Goal: Task Accomplishment & Management: Use online tool/utility

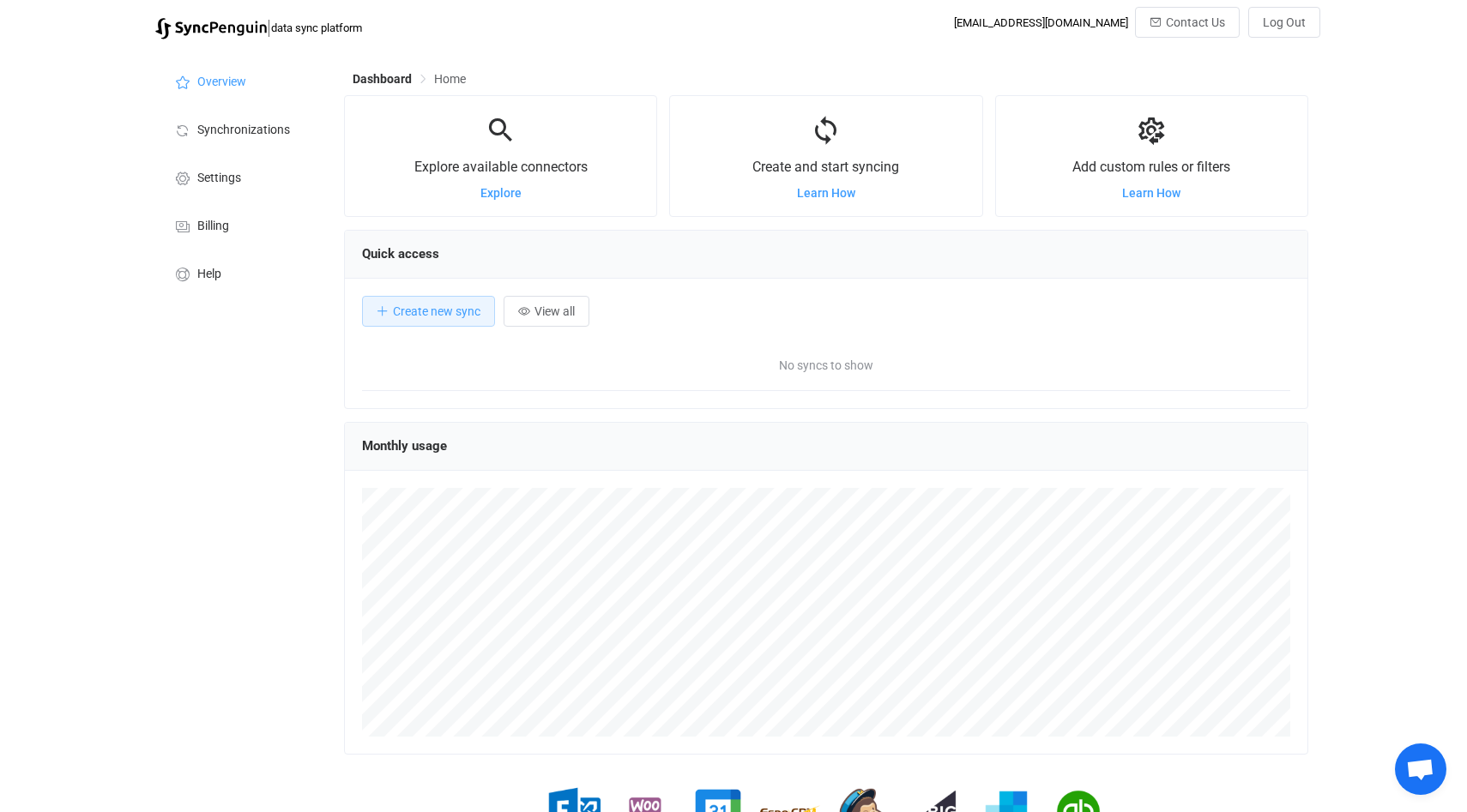
scroll to position [332, 964]
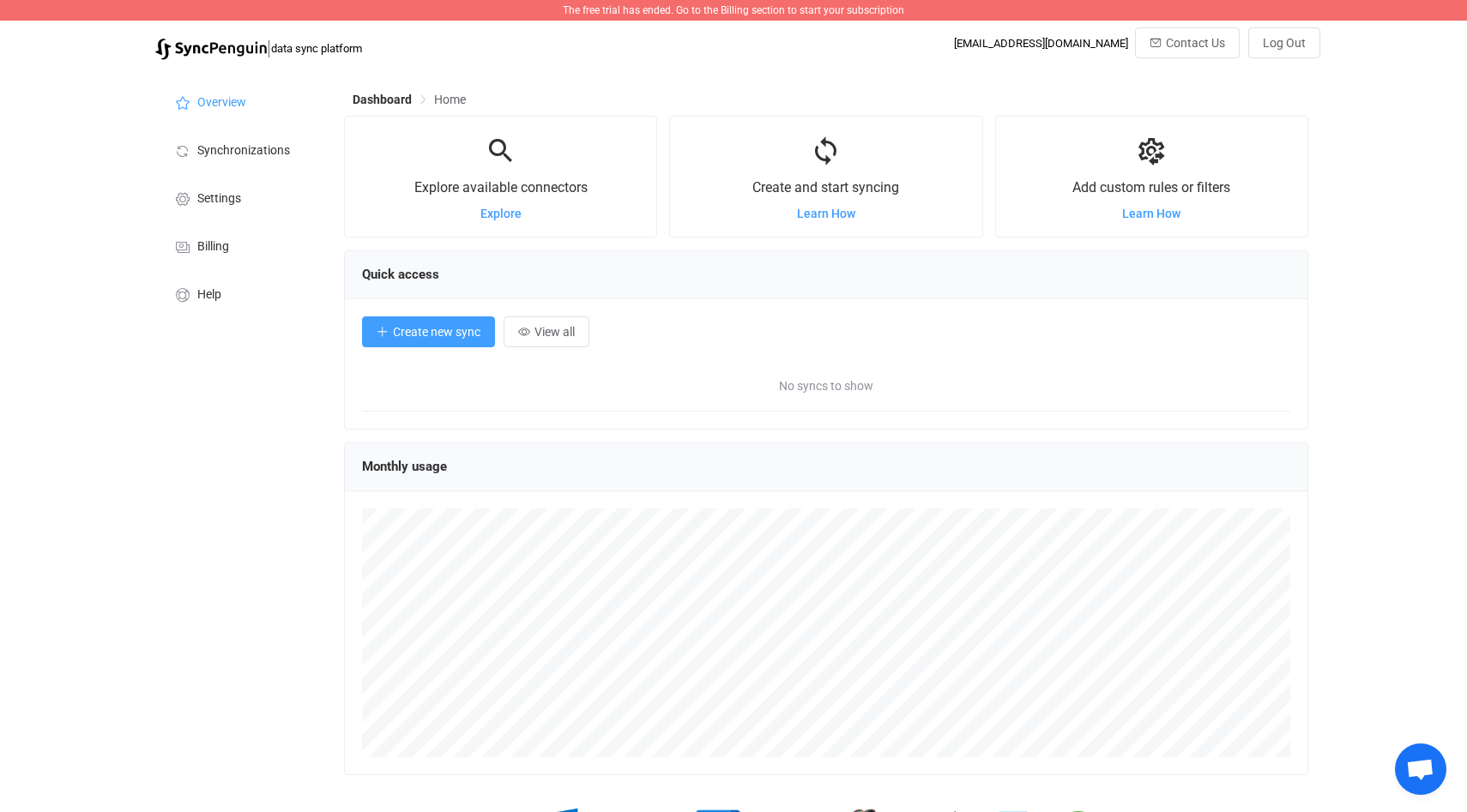
click at [455, 332] on span "Create new sync" at bounding box center [437, 331] width 88 height 14
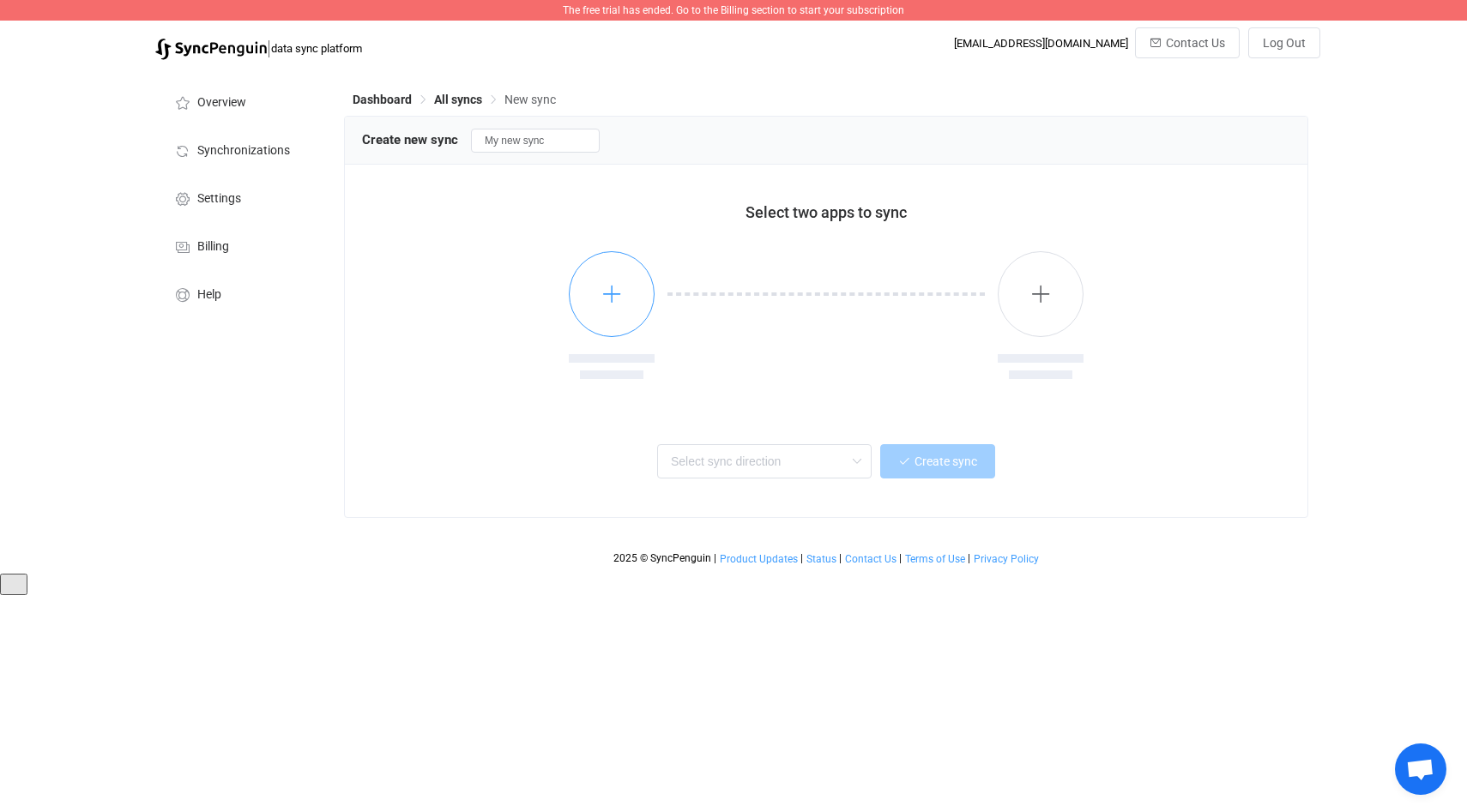
click at [605, 281] on button "button" at bounding box center [612, 294] width 86 height 86
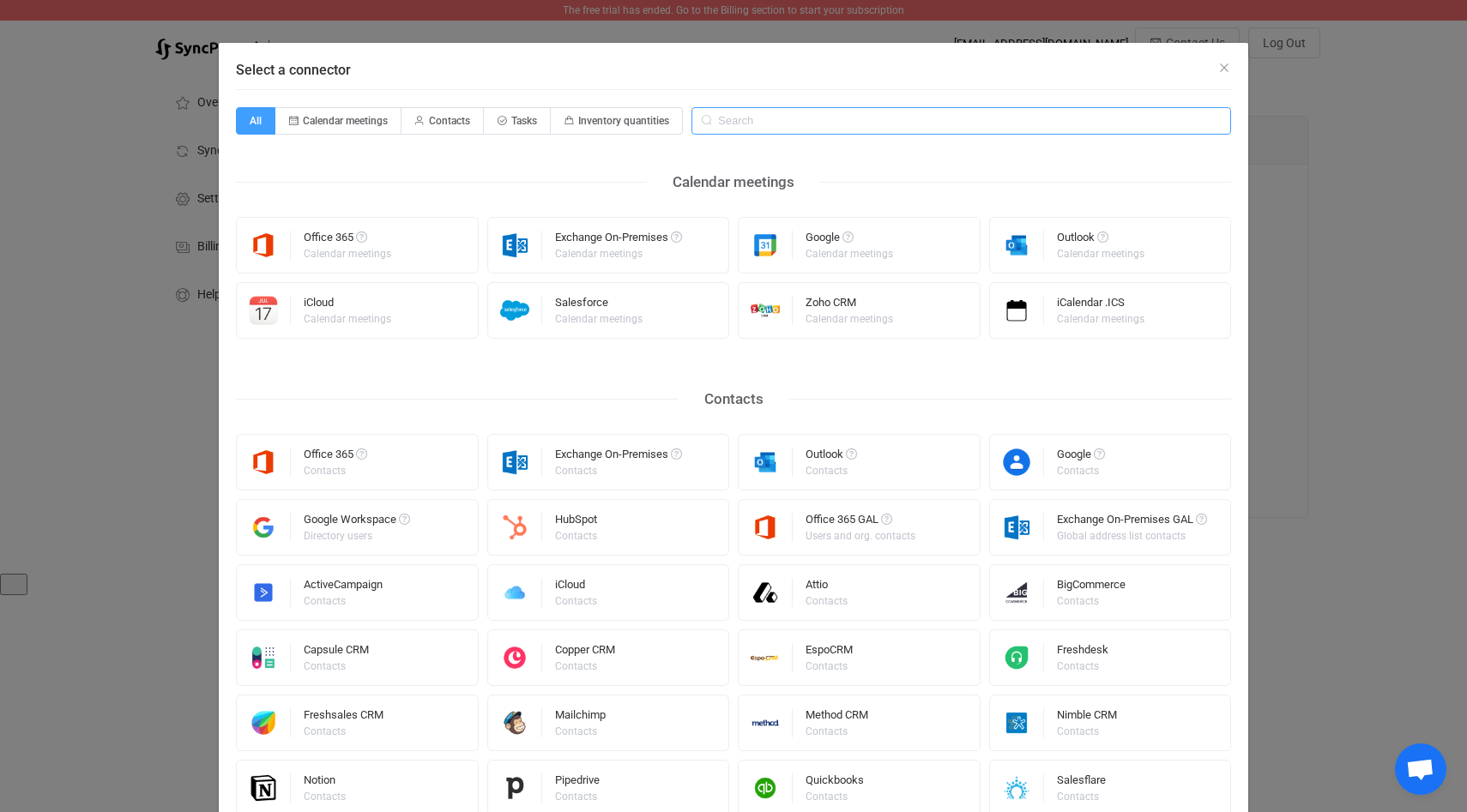
click at [732, 119] on input "Select a connector" at bounding box center [961, 120] width 540 height 27
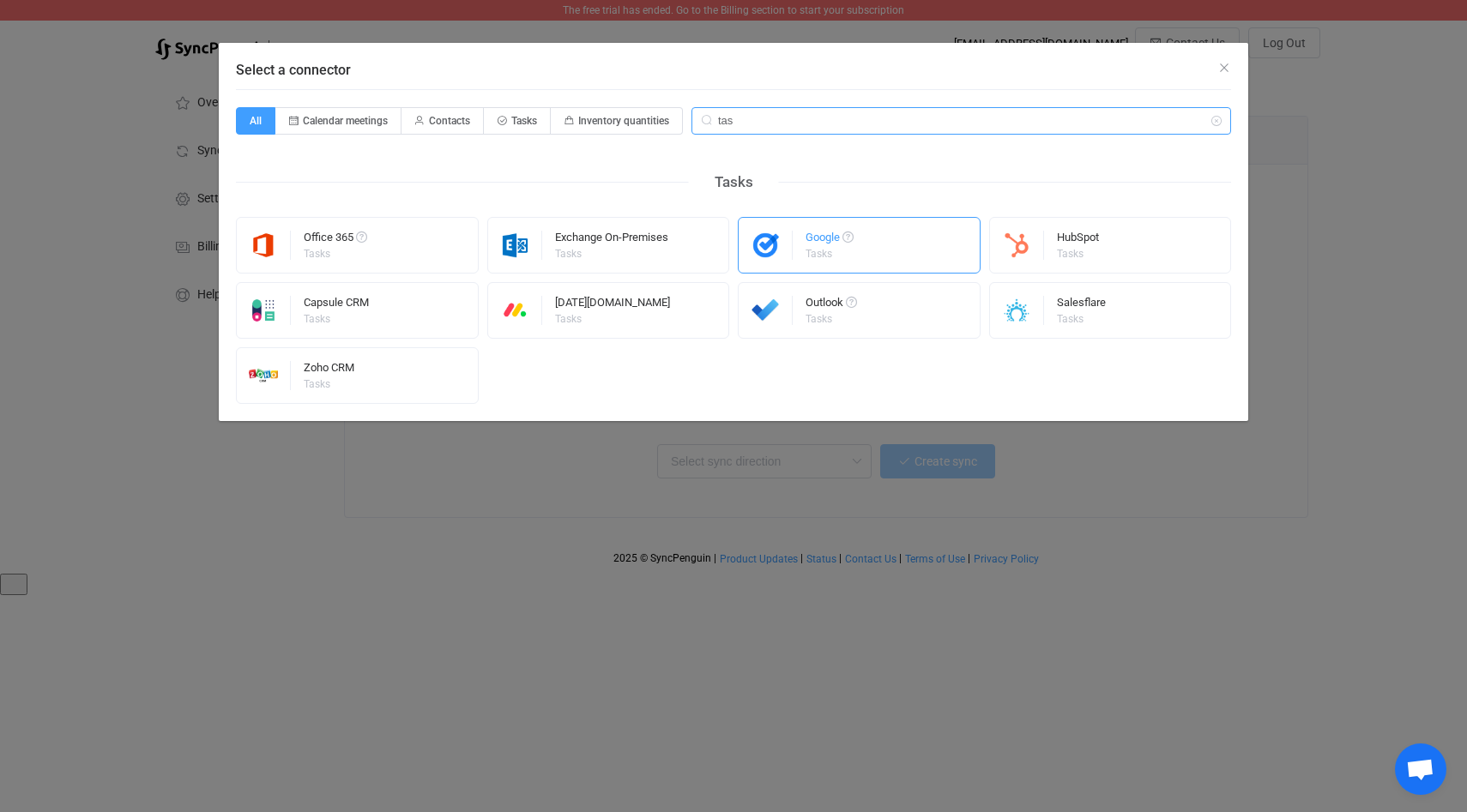
type input "tas"
click at [811, 257] on div "Tasks" at bounding box center [828, 253] width 46 height 10
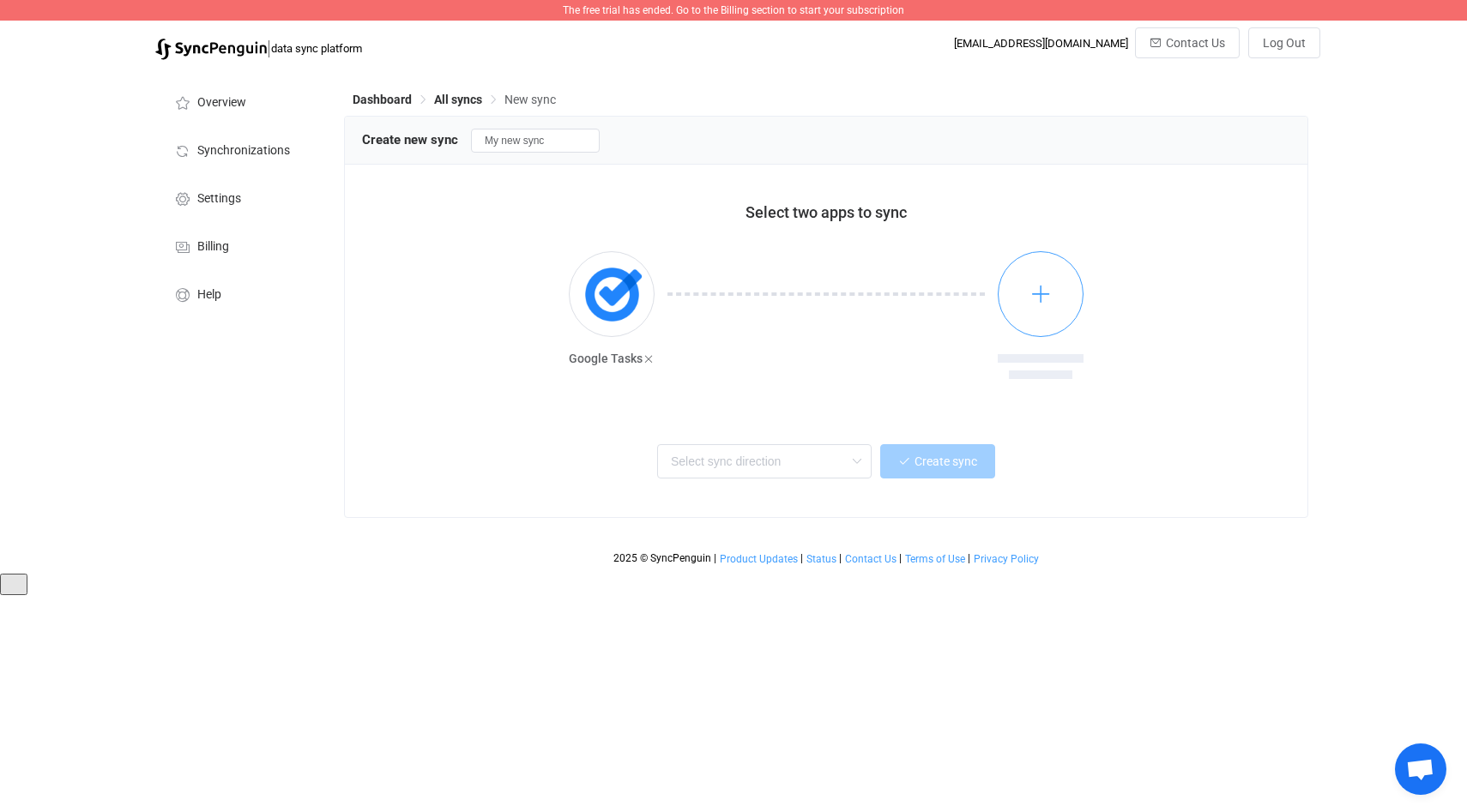
click at [1056, 296] on button "button" at bounding box center [1040, 294] width 86 height 86
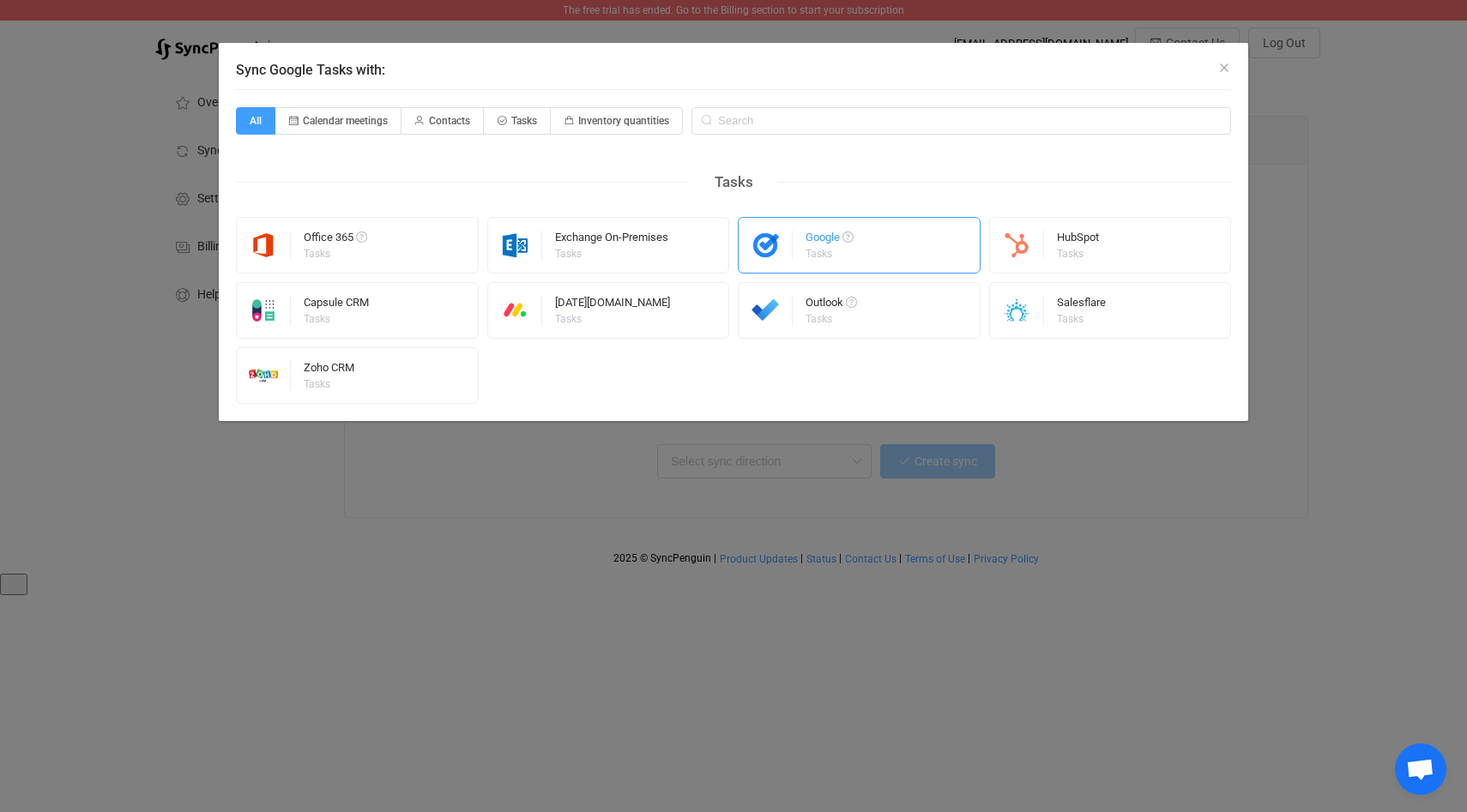
click at [829, 257] on div "Tasks" at bounding box center [828, 253] width 46 height 10
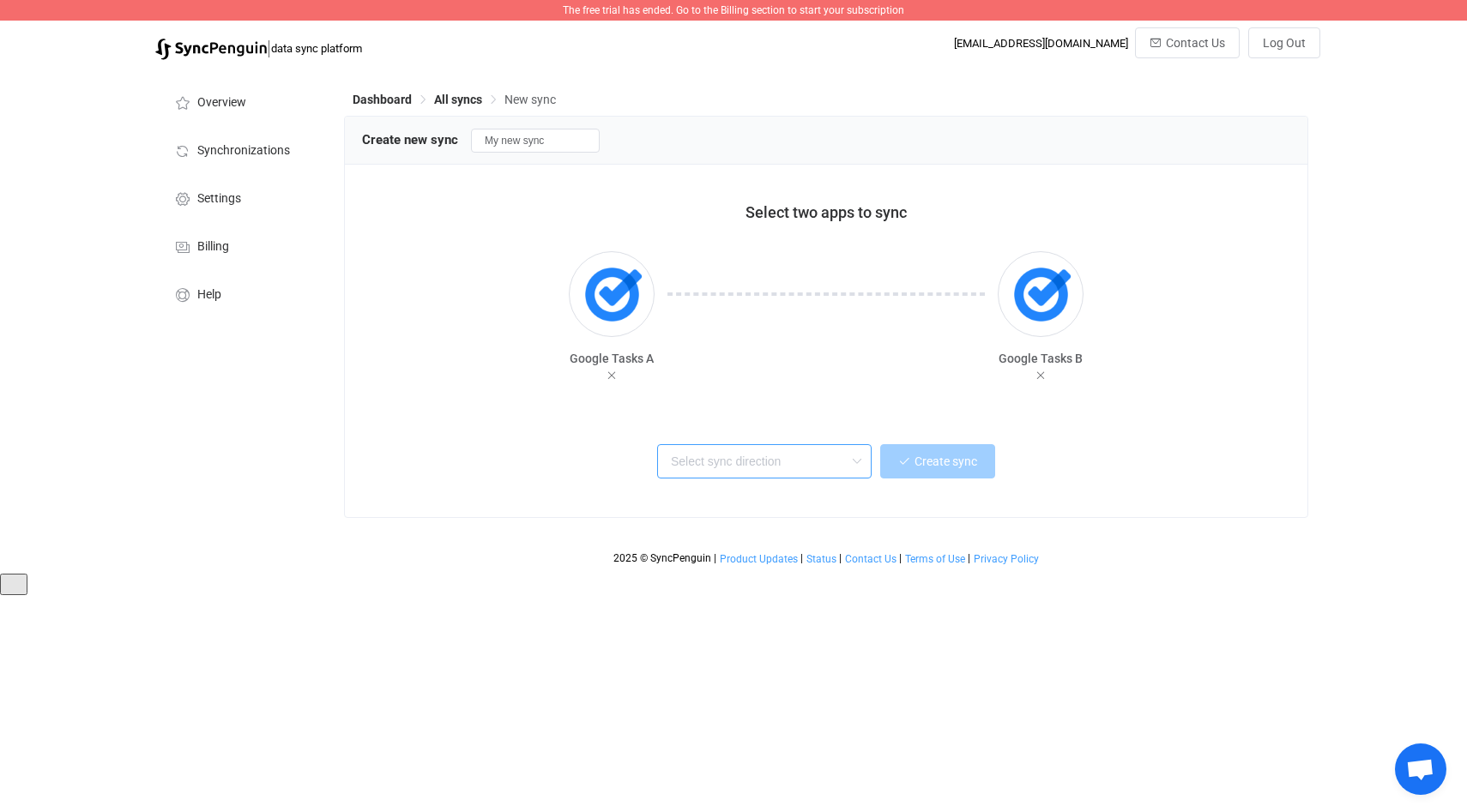
click at [811, 455] on input "text" at bounding box center [765, 461] width 215 height 35
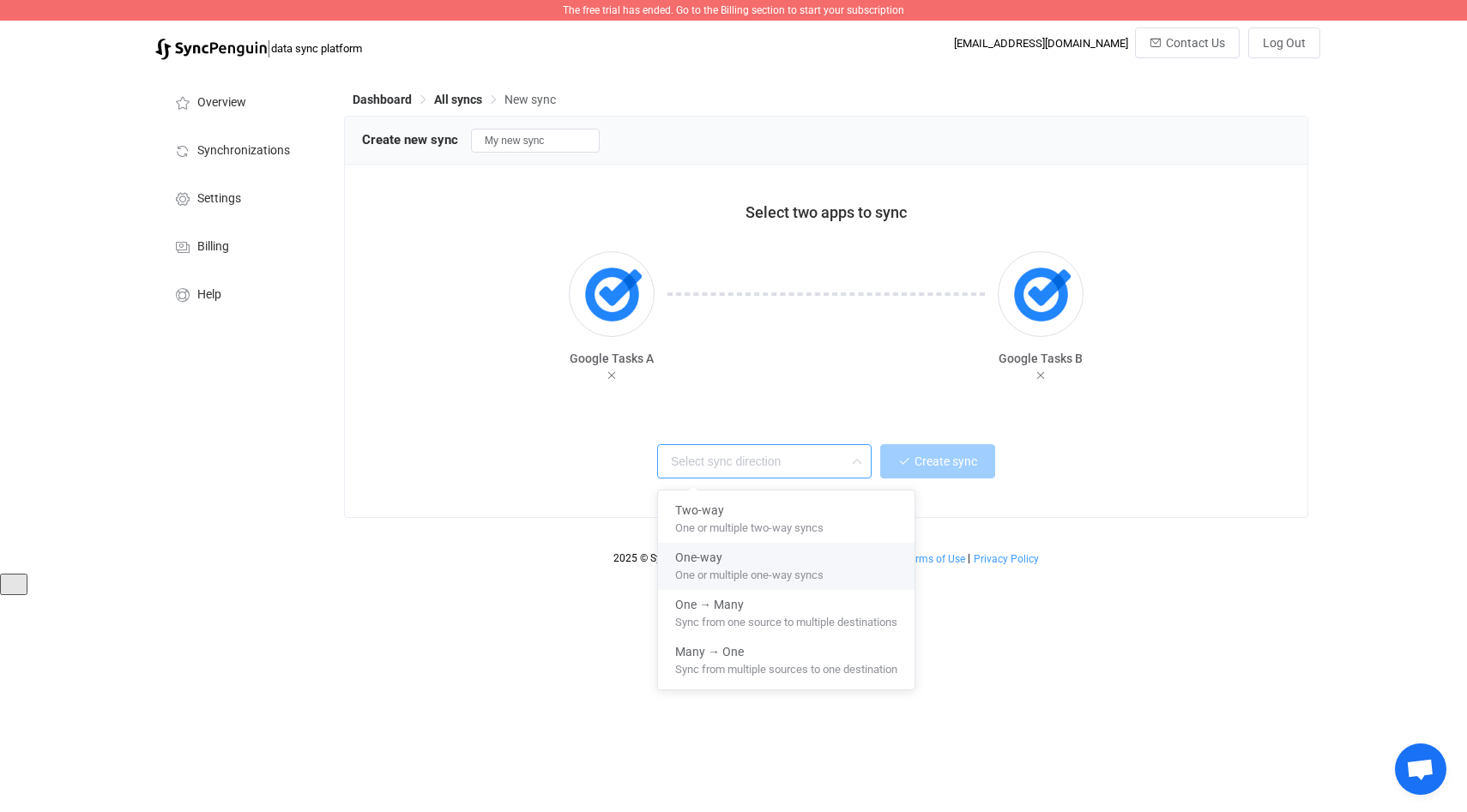
click at [748, 576] on span "One or multiple one-way syncs" at bounding box center [749, 572] width 148 height 19
type input "One-way"
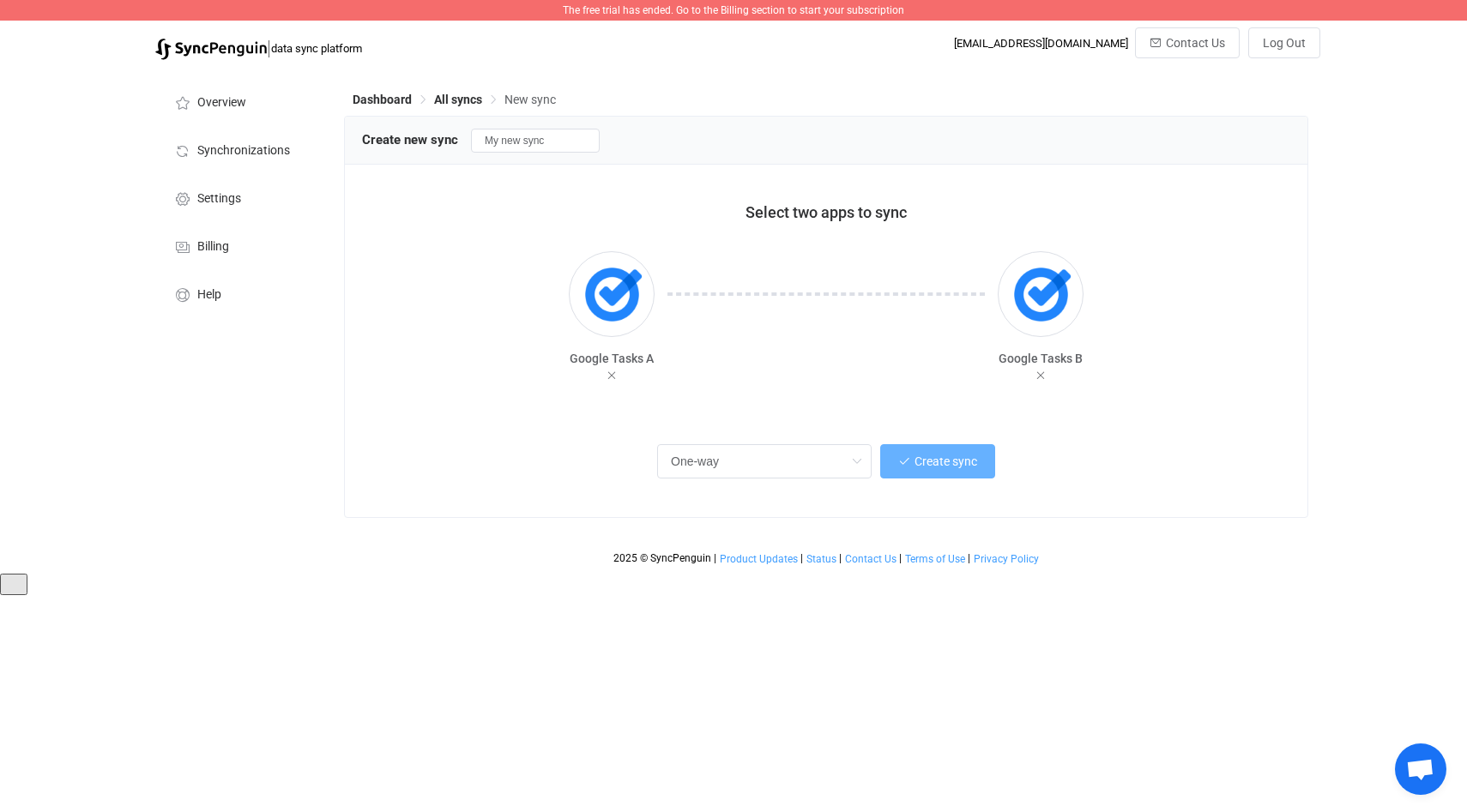
click at [933, 465] on span "Create sync" at bounding box center [945, 461] width 63 height 14
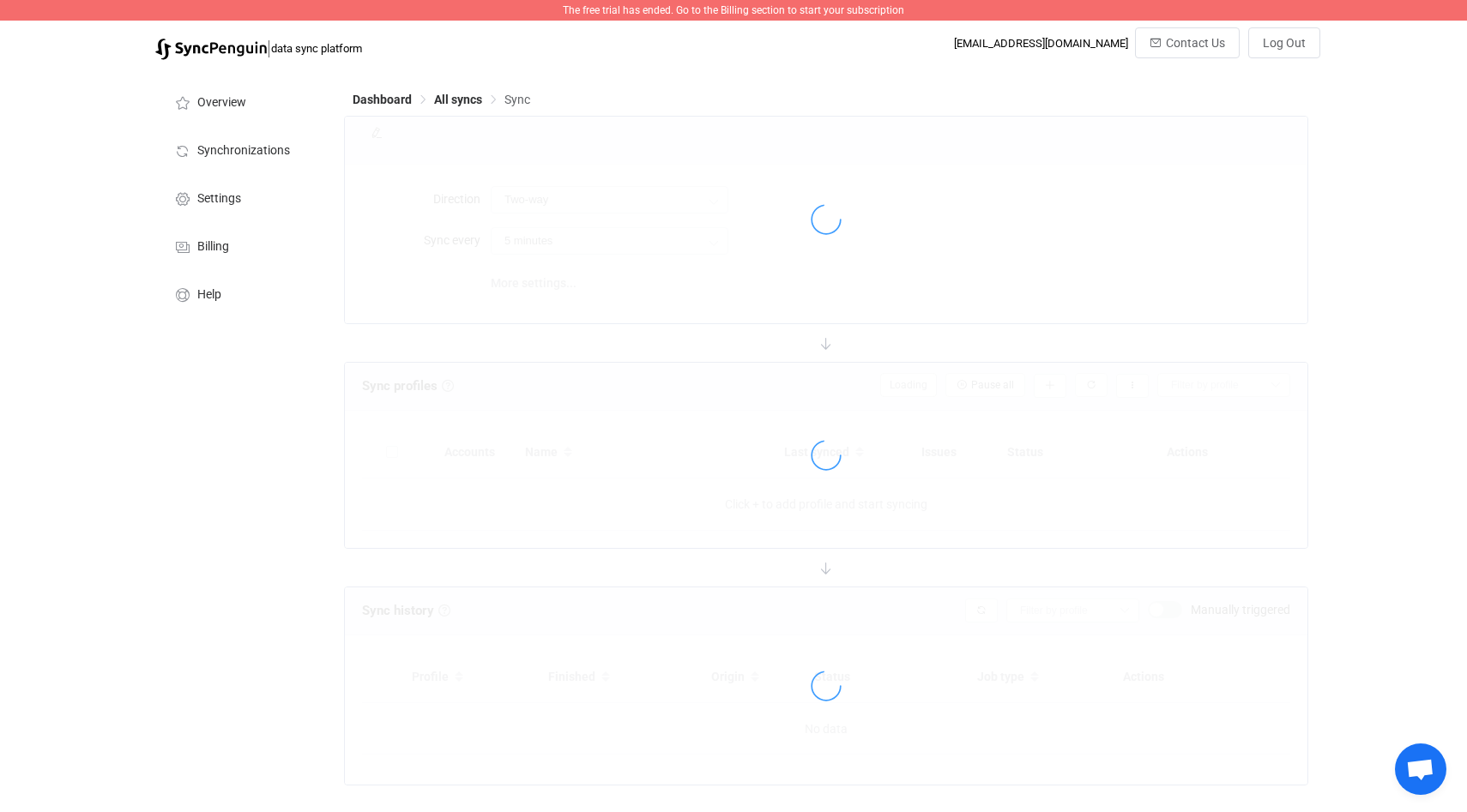
type input "A → B"
type input "10 minutes"
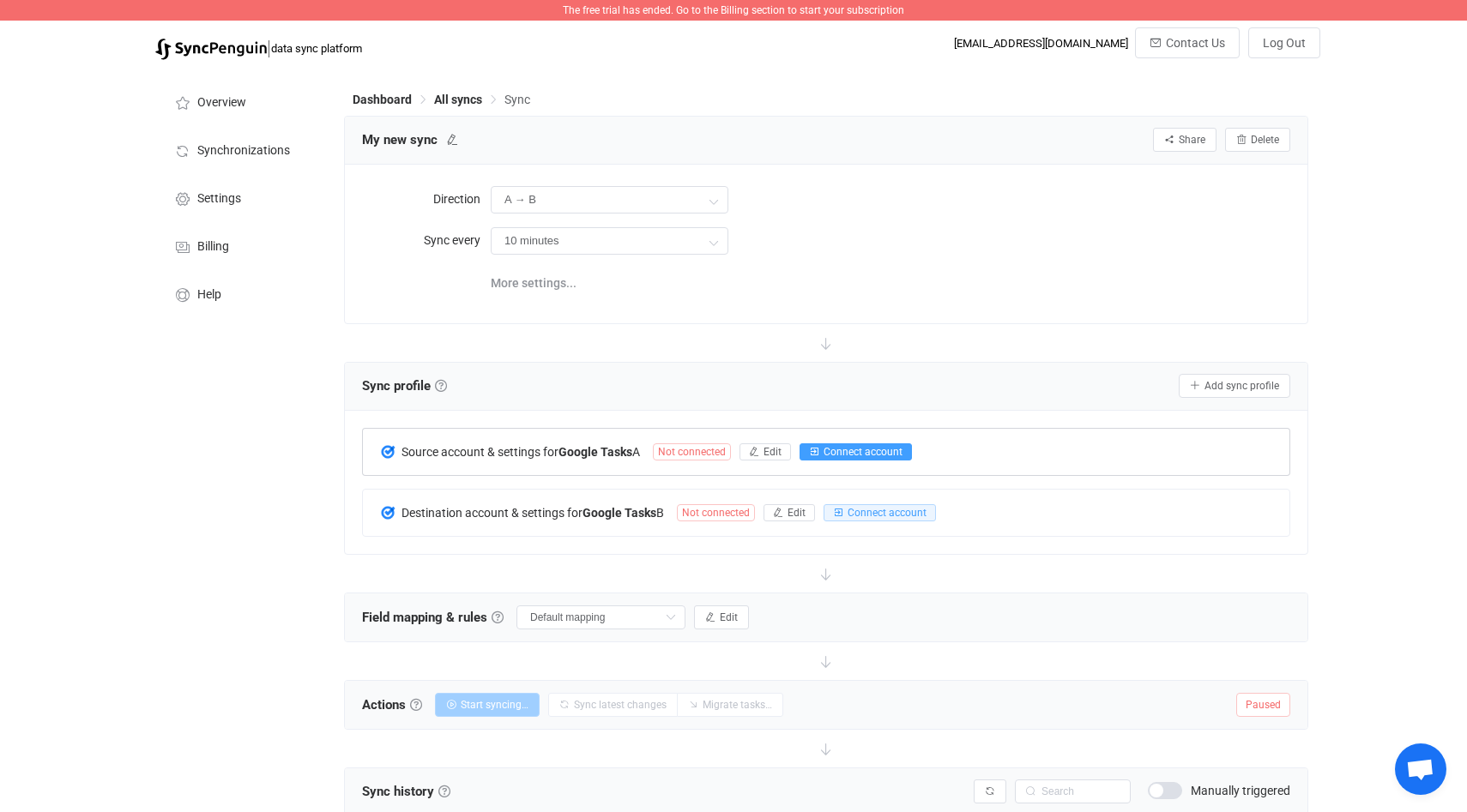
click at [862, 453] on span "Connect account" at bounding box center [863, 452] width 79 height 12
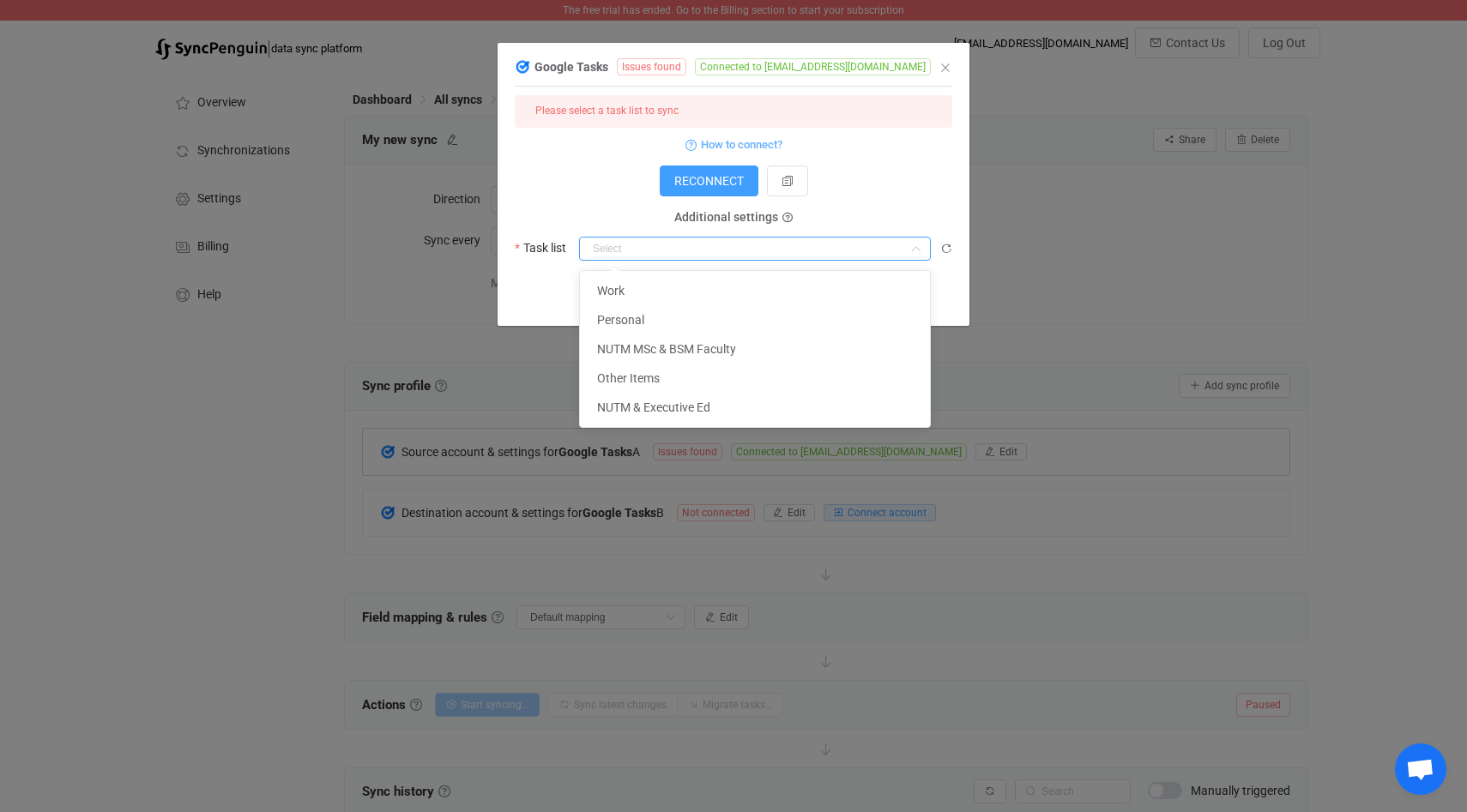
click at [706, 248] on input "dialog" at bounding box center [755, 249] width 352 height 24
click at [694, 286] on li "Work" at bounding box center [755, 290] width 350 height 29
type input "Work"
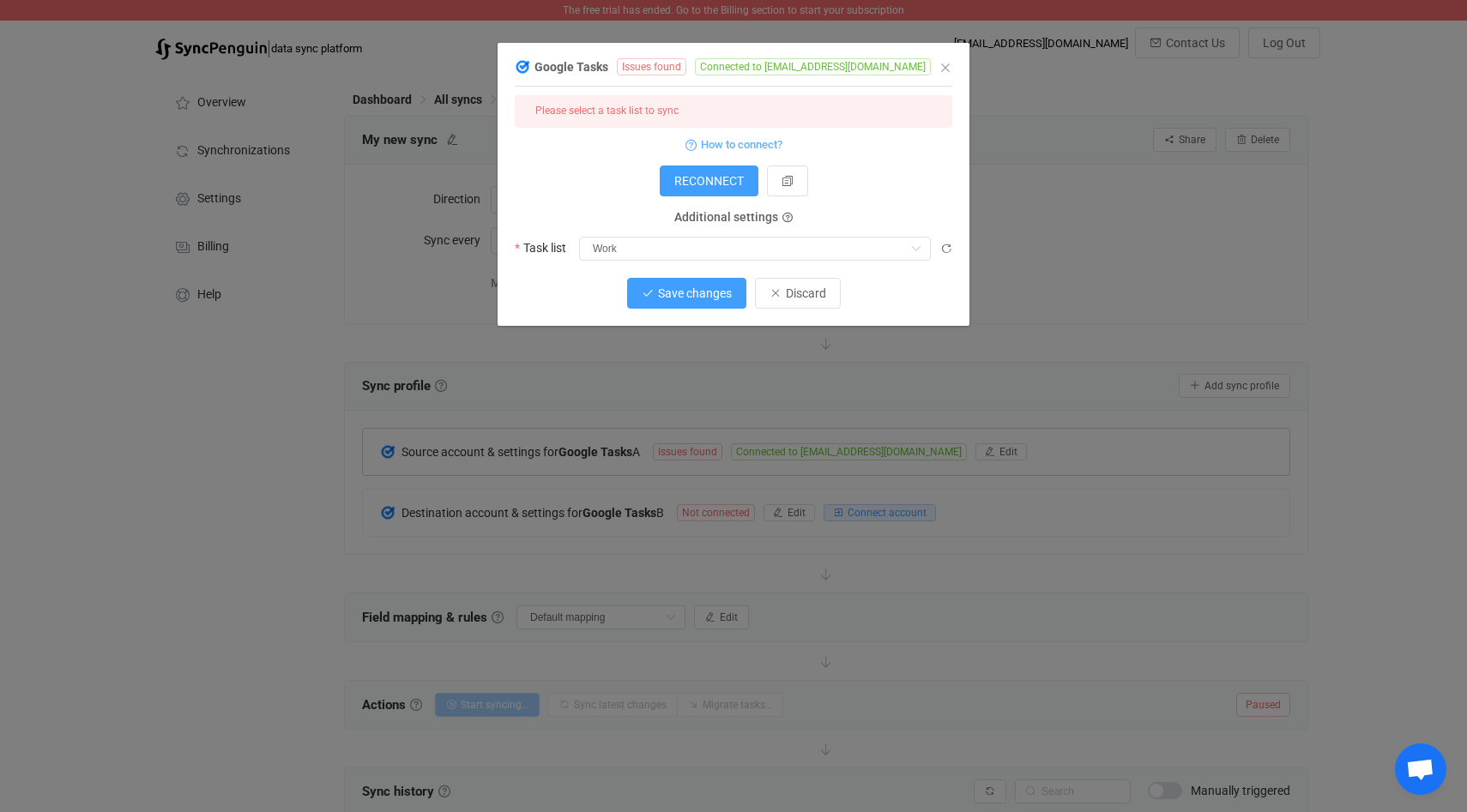
click at [706, 297] on span "Save changes" at bounding box center [695, 293] width 74 height 14
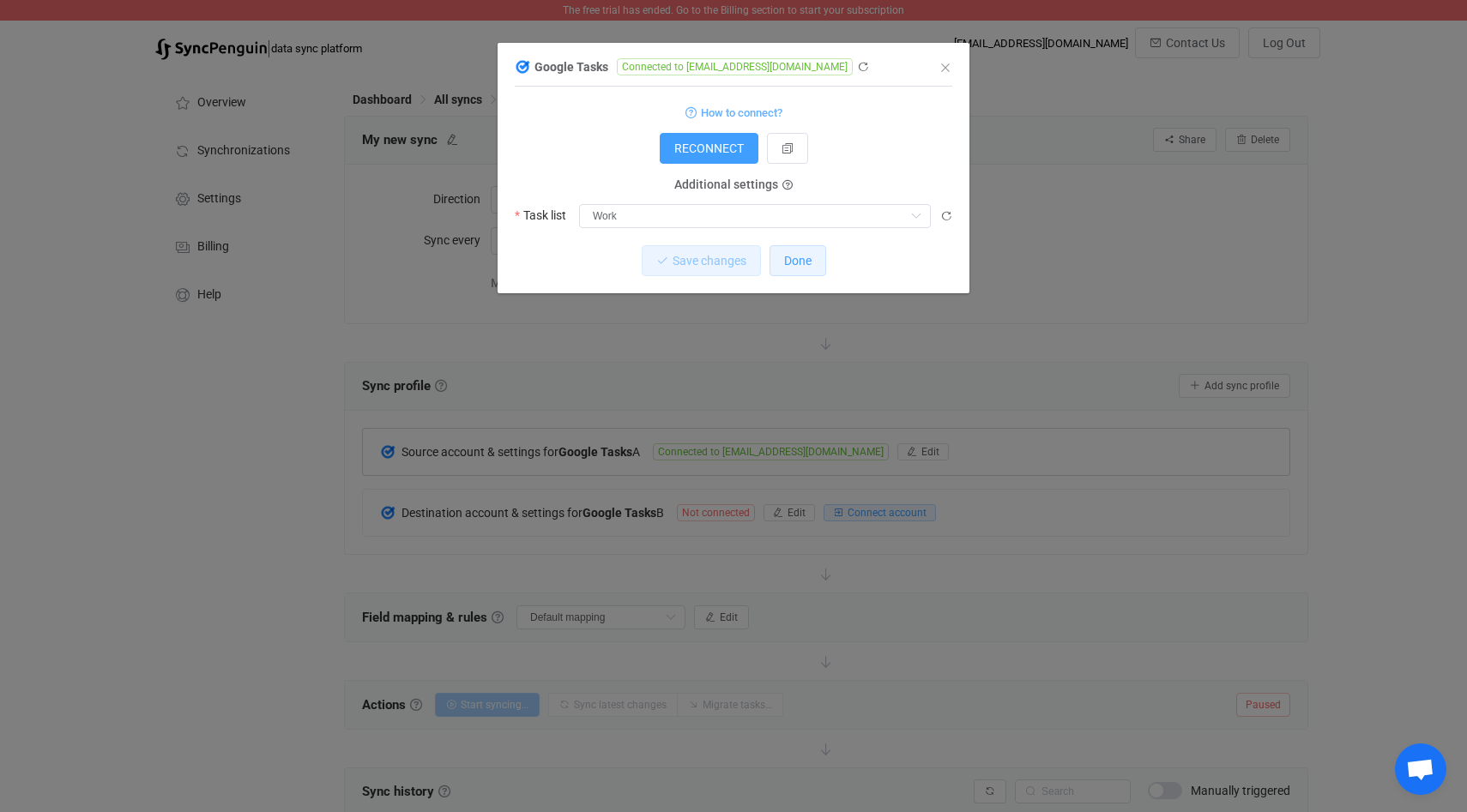
click at [784, 269] on button "Done" at bounding box center [797, 260] width 57 height 31
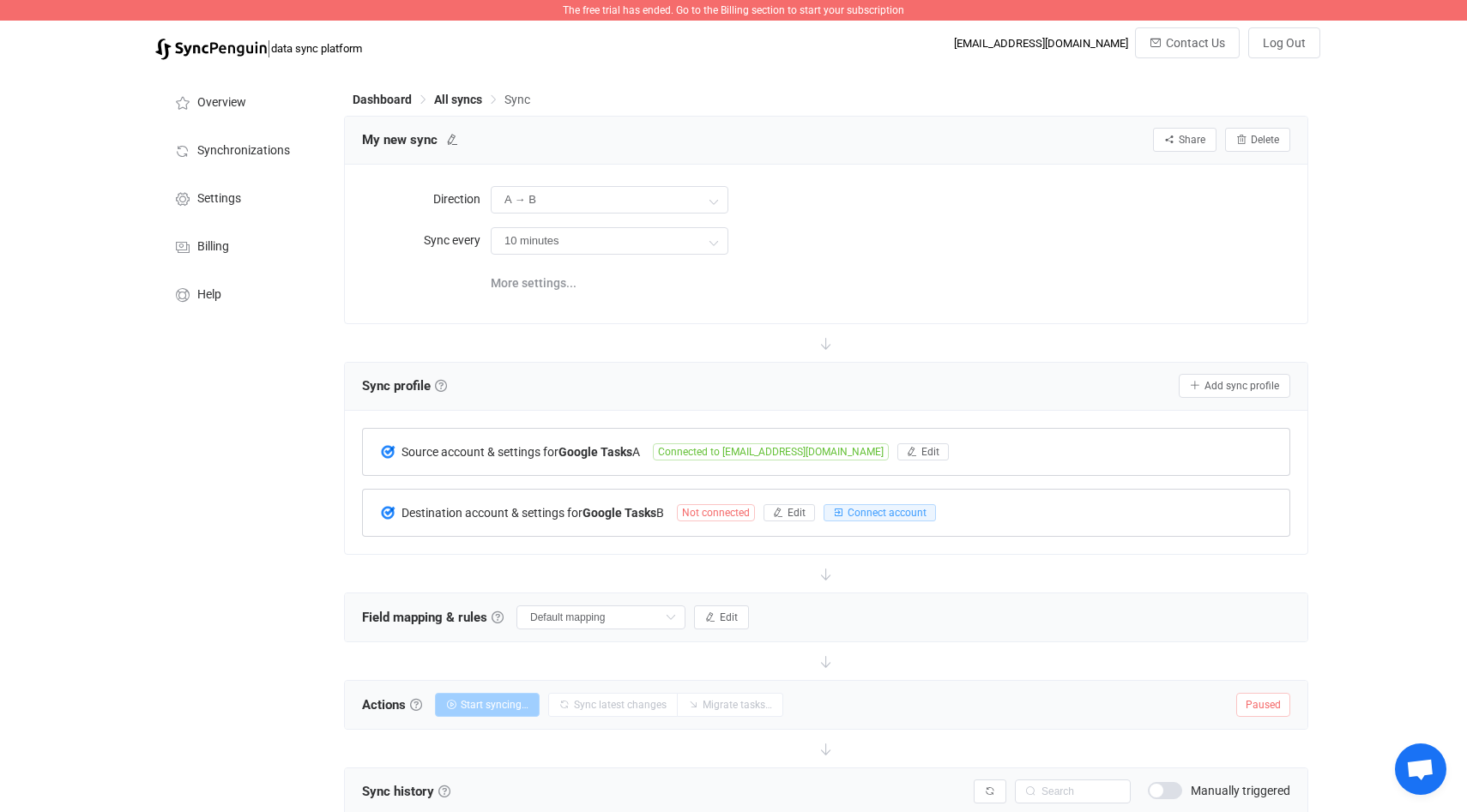
click at [724, 513] on span "Not connected" at bounding box center [716, 512] width 78 height 17
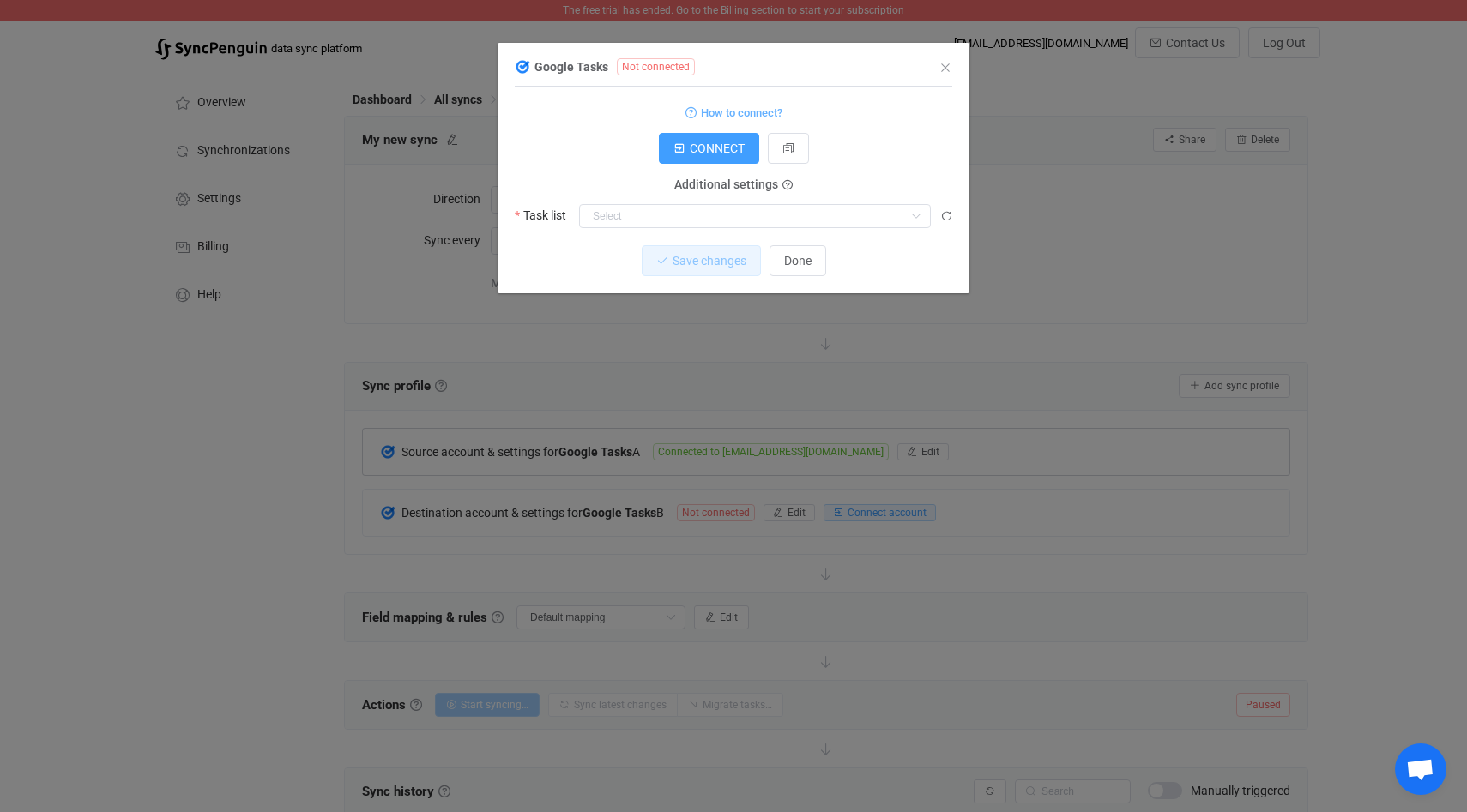
click at [891, 489] on div "Google Tasks Not connected 1 Standard output: Output saved to the file How to c…" at bounding box center [733, 406] width 1467 height 812
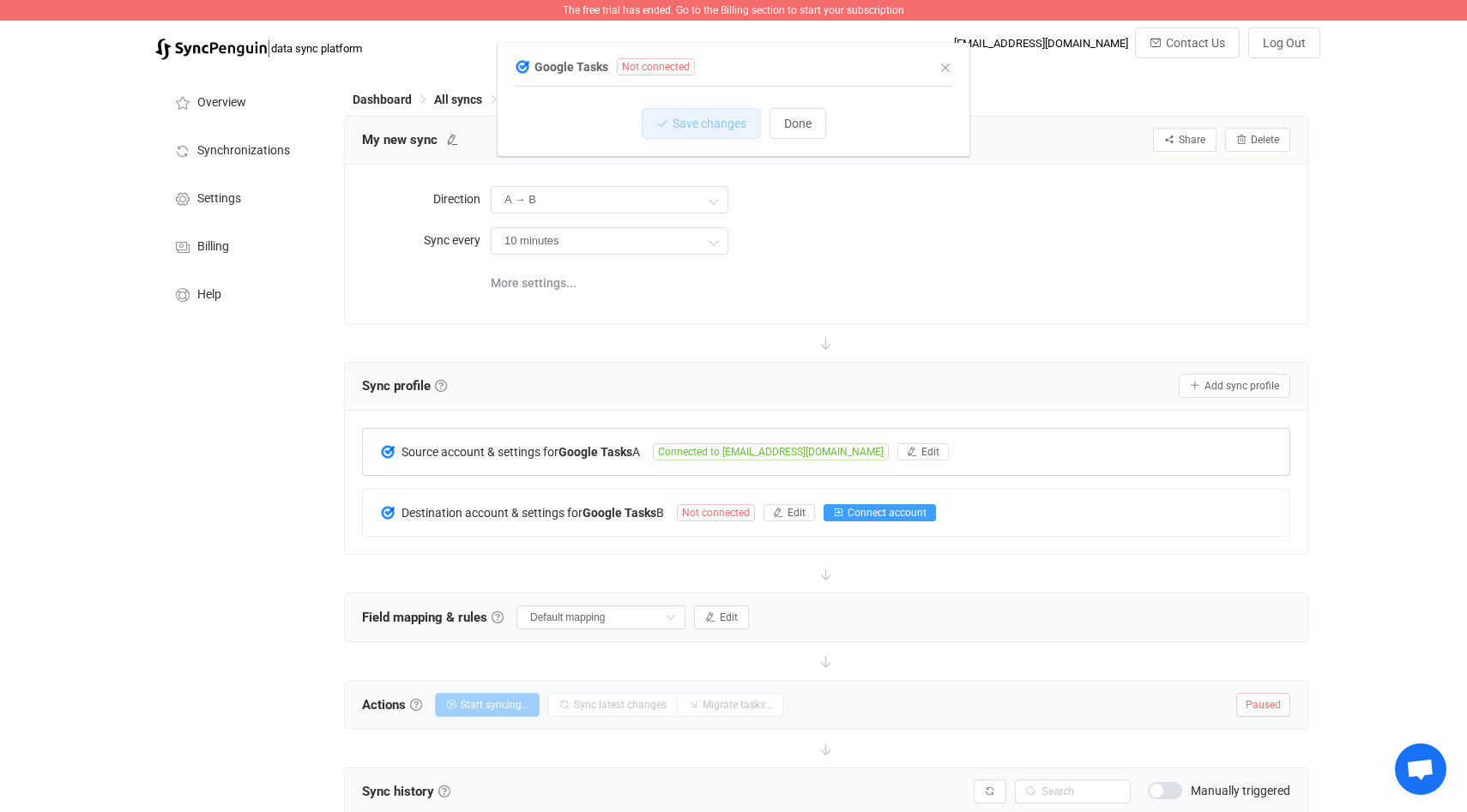
click at [891, 504] on button "Connect account" at bounding box center [880, 512] width 112 height 17
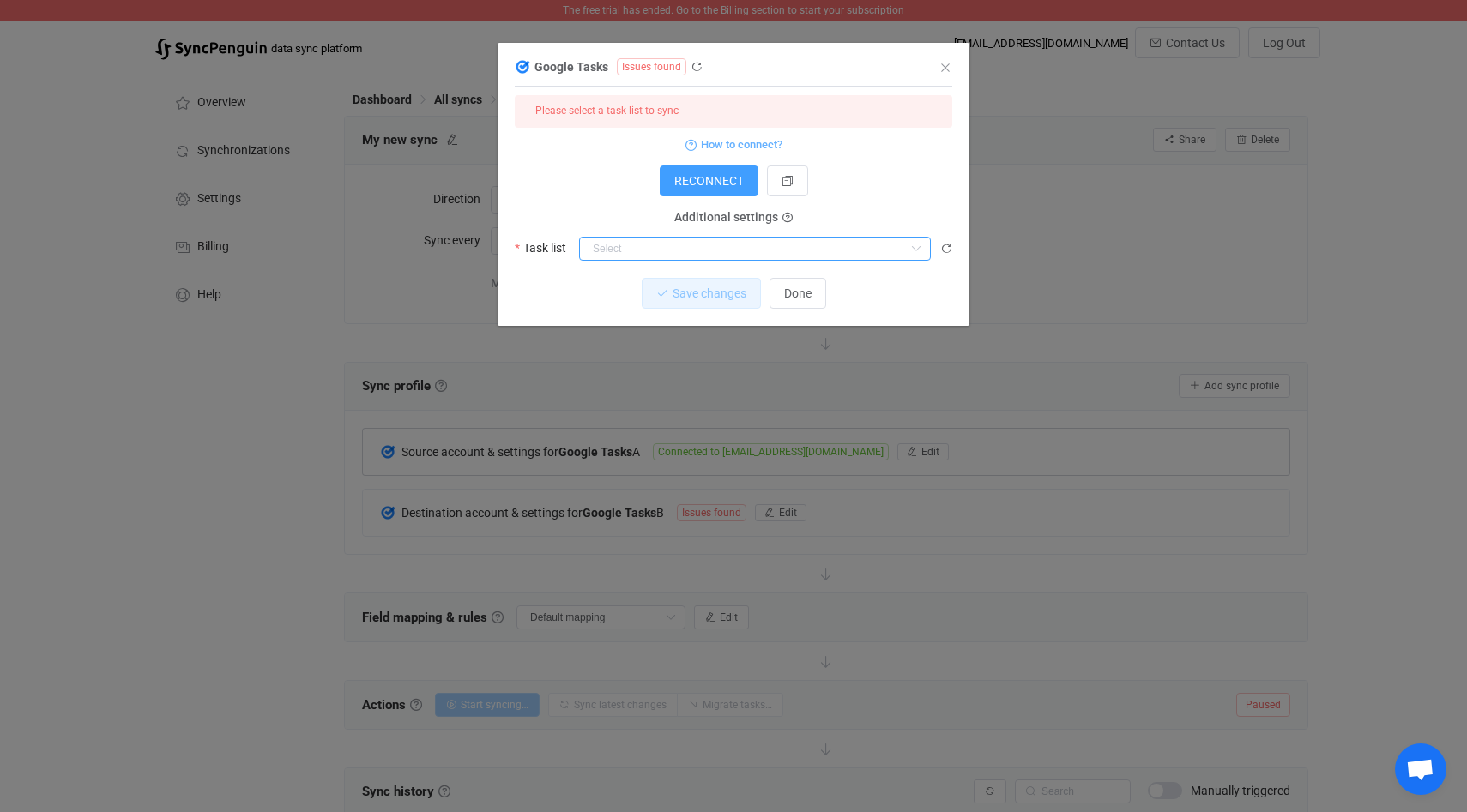
click at [721, 259] on input "dialog" at bounding box center [755, 249] width 352 height 24
click at [745, 363] on div "Google Tasks Issues found 1 { { "accessToken": "***", "refreshToken": "***" } S…" at bounding box center [733, 406] width 1467 height 812
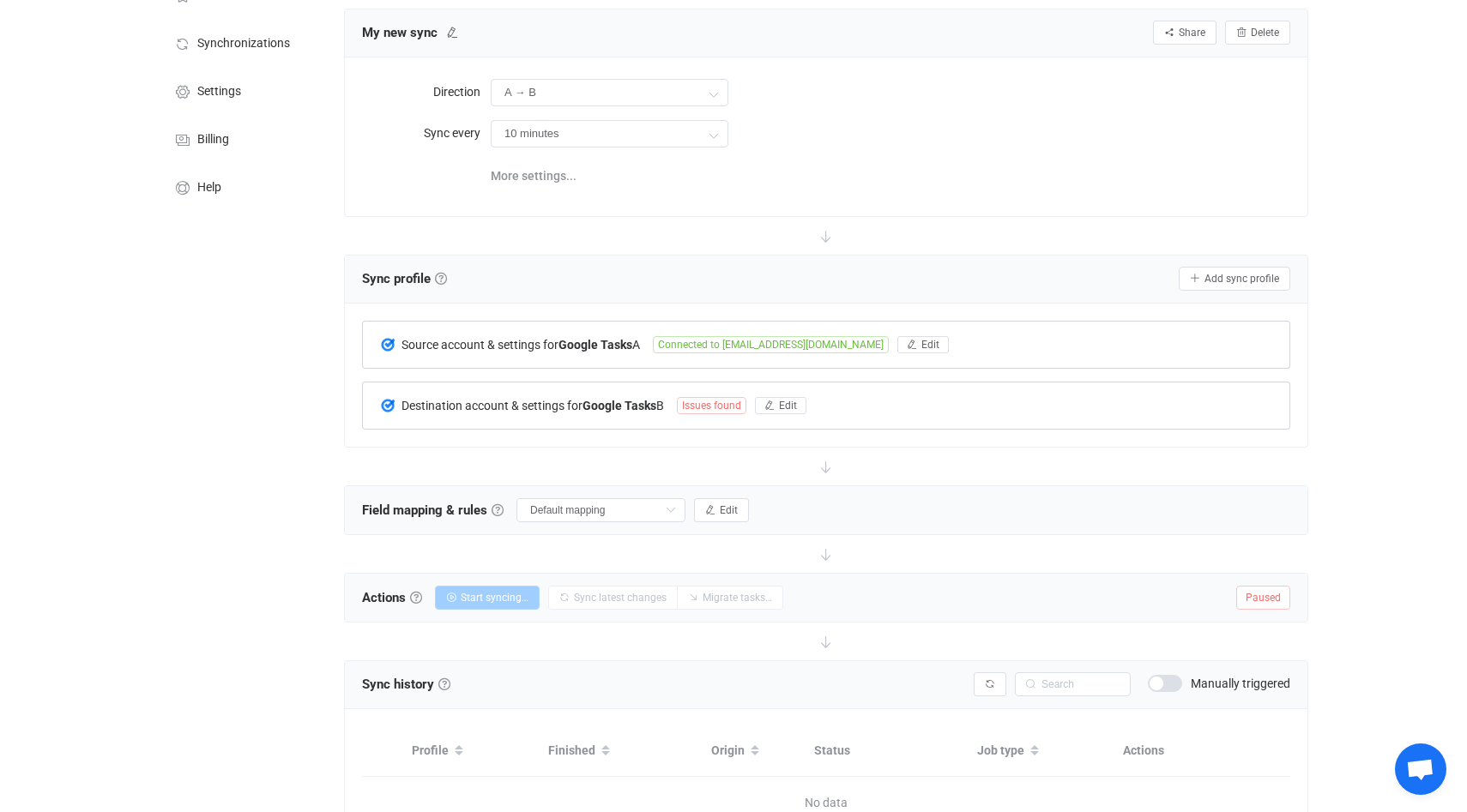
scroll to position [109, 0]
click at [783, 404] on button "Edit" at bounding box center [780, 403] width 51 height 17
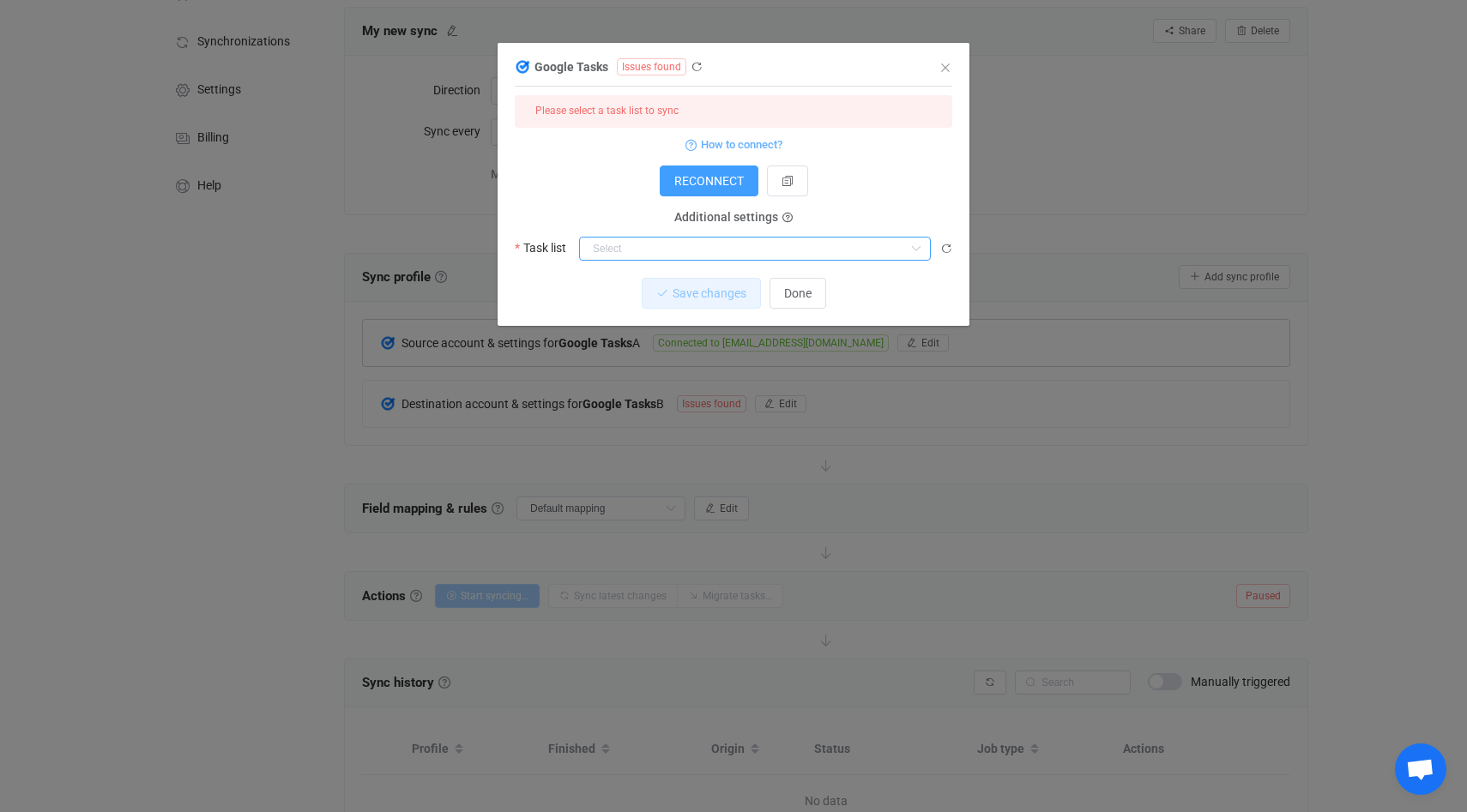
click at [680, 255] on input "dialog" at bounding box center [755, 249] width 352 height 24
click at [724, 300] on p "Nothing found or no access" at bounding box center [755, 286] width 350 height 31
click at [617, 154] on div "How to connect?" at bounding box center [733, 144] width 437 height 21
click at [735, 190] on button "RECONNECT" at bounding box center [709, 180] width 99 height 31
click at [740, 254] on input "dialog" at bounding box center [755, 249] width 352 height 24
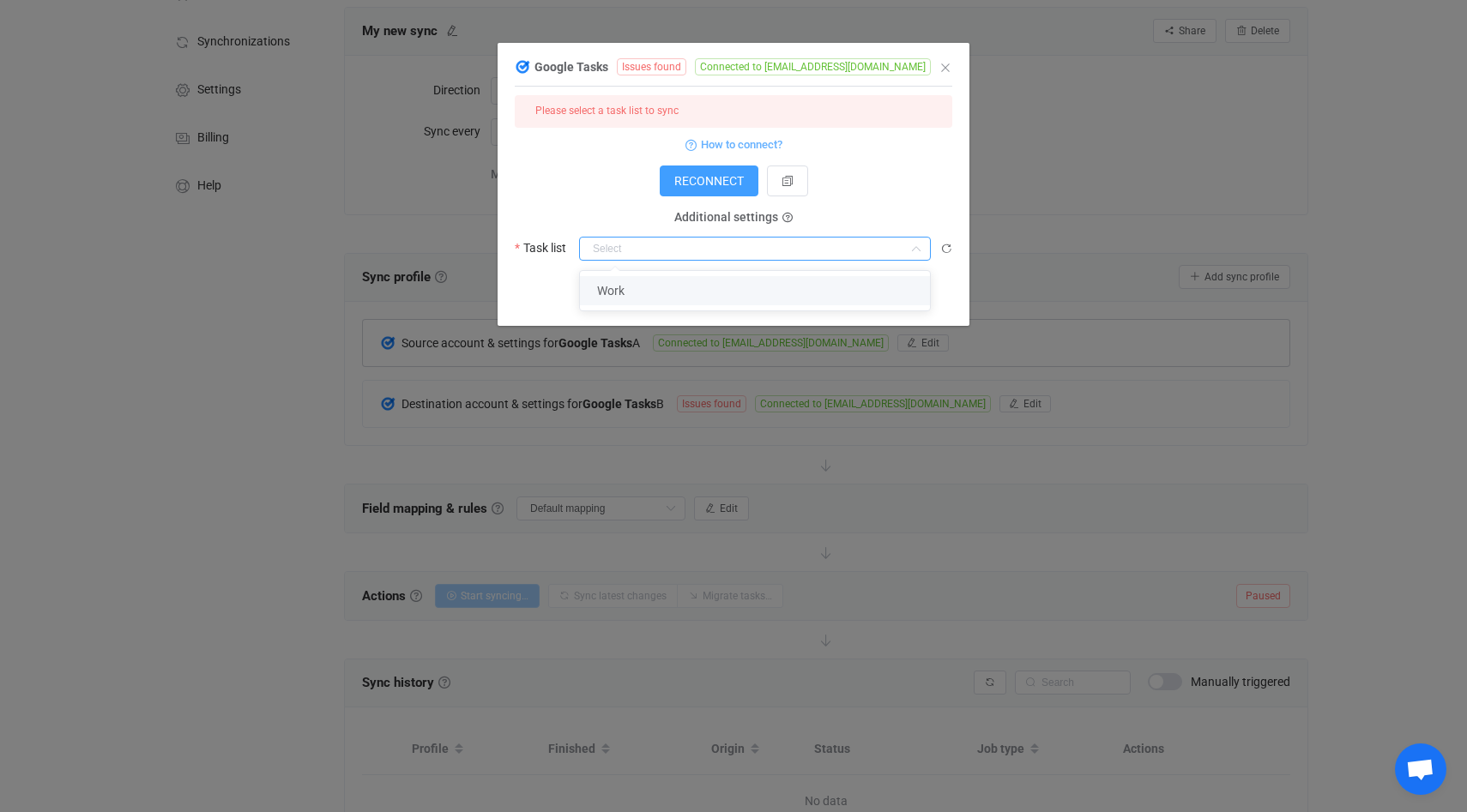
click at [698, 281] on li "Work" at bounding box center [755, 290] width 350 height 29
type input "Work"
click at [704, 300] on button "Save changes" at bounding box center [686, 293] width 120 height 31
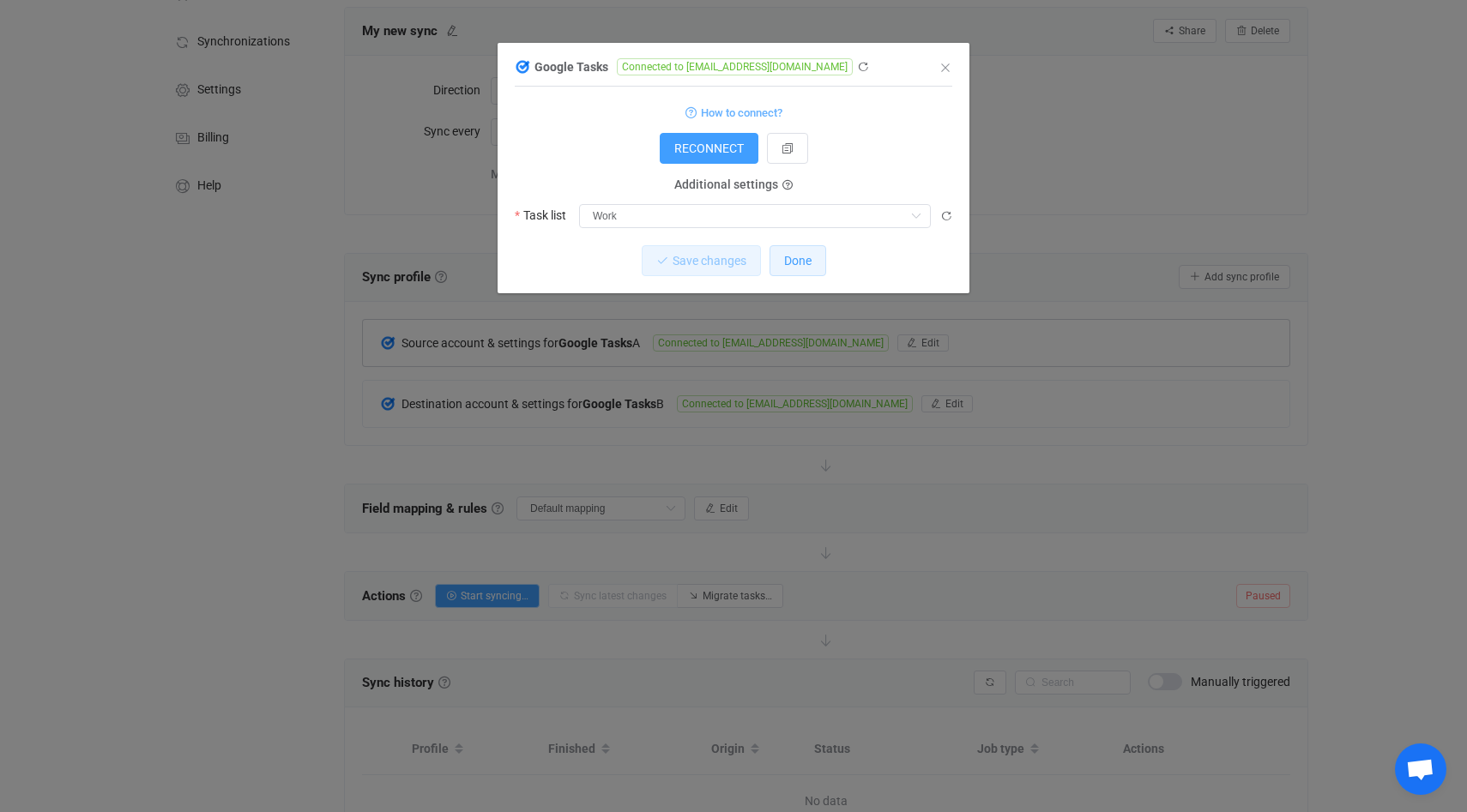
click at [787, 255] on span "Done" at bounding box center [797, 260] width 27 height 14
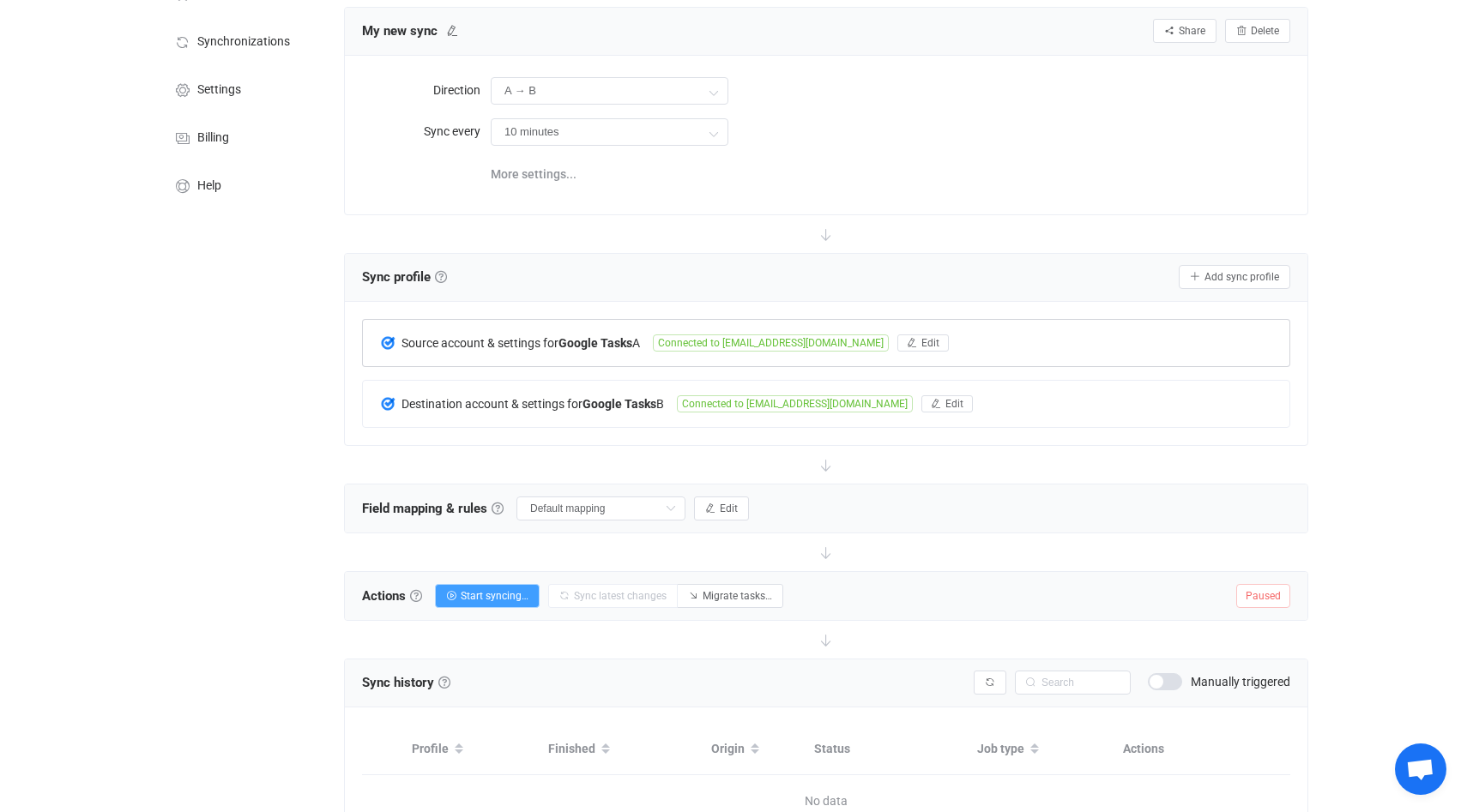
scroll to position [207, 0]
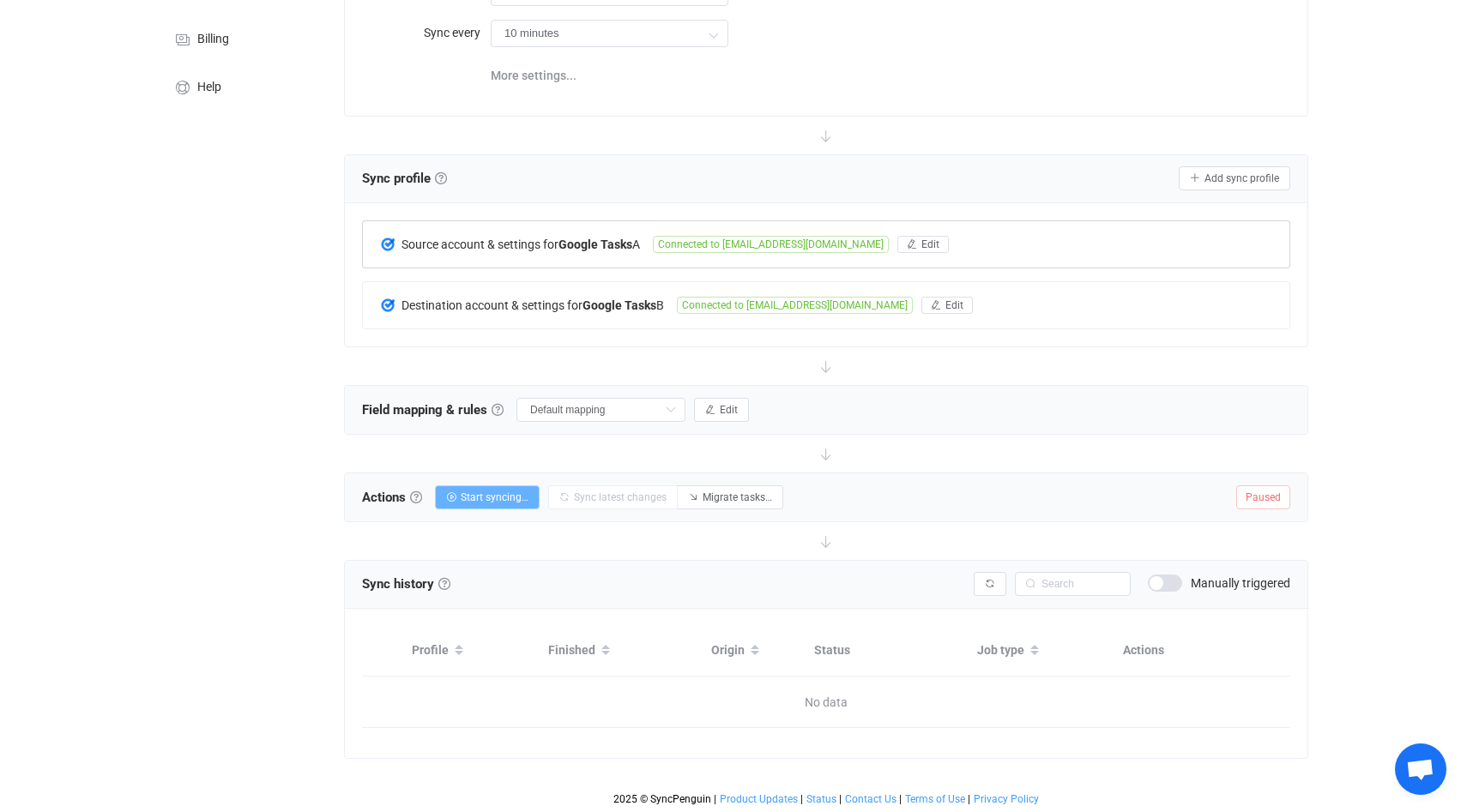
click at [521, 493] on span "Start syncing…" at bounding box center [494, 497] width 68 height 12
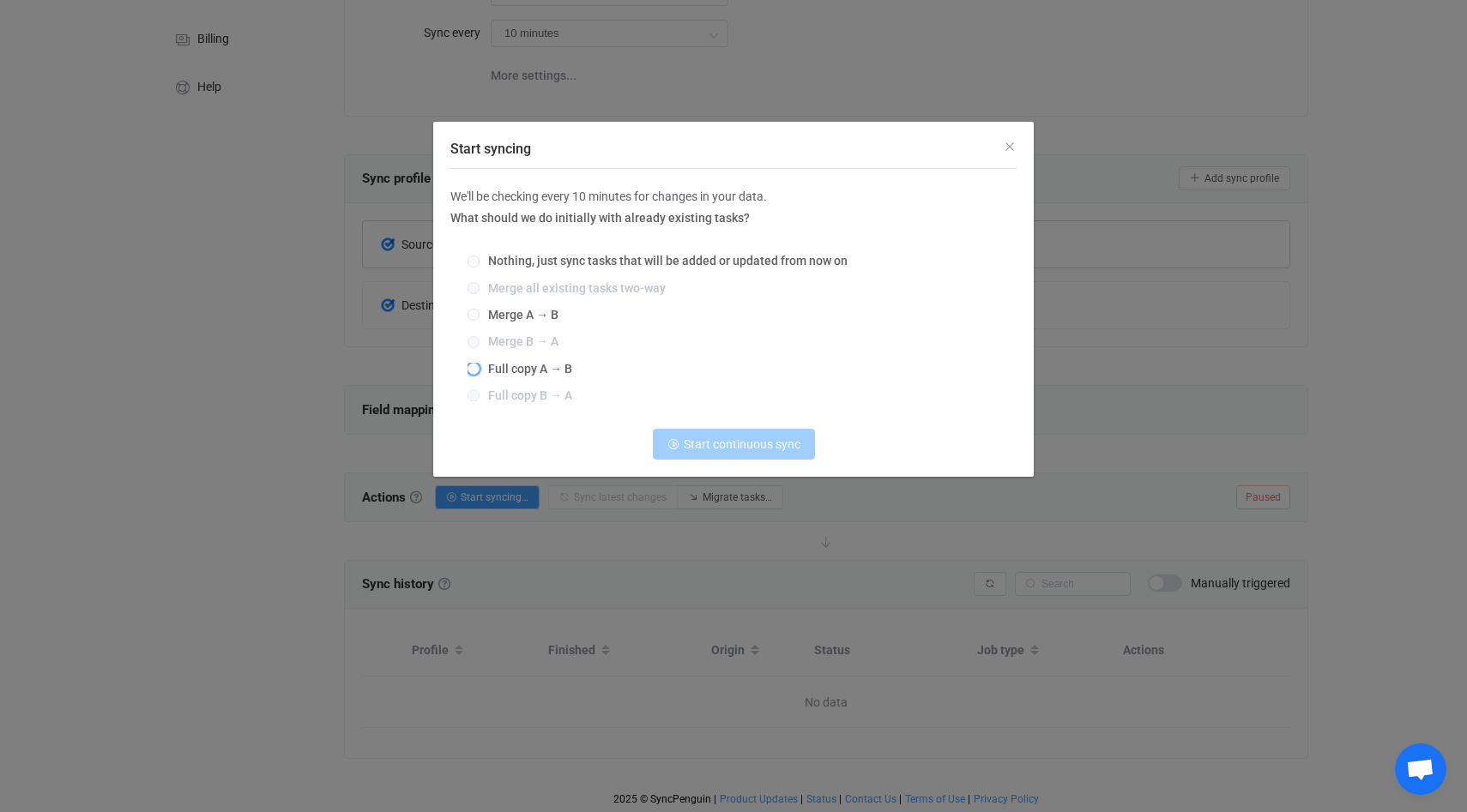
click at [478, 363] on span "Start syncing" at bounding box center [473, 370] width 12 height 14
click at [478, 363] on input "Full copy A → B" at bounding box center [473, 370] width 12 height 14
radio input "true"
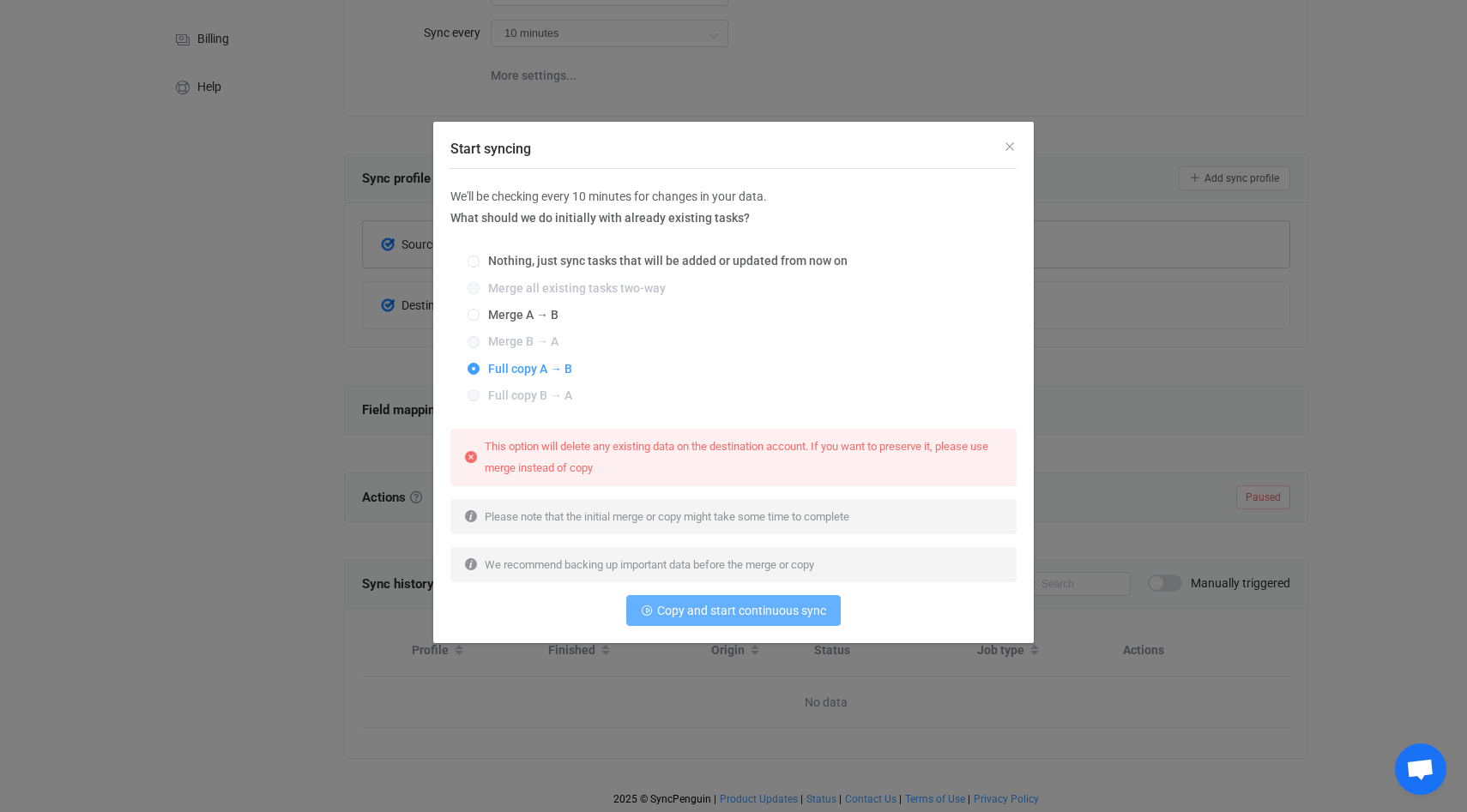
click at [742, 617] on span "Copy and start continuous sync" at bounding box center [741, 610] width 169 height 14
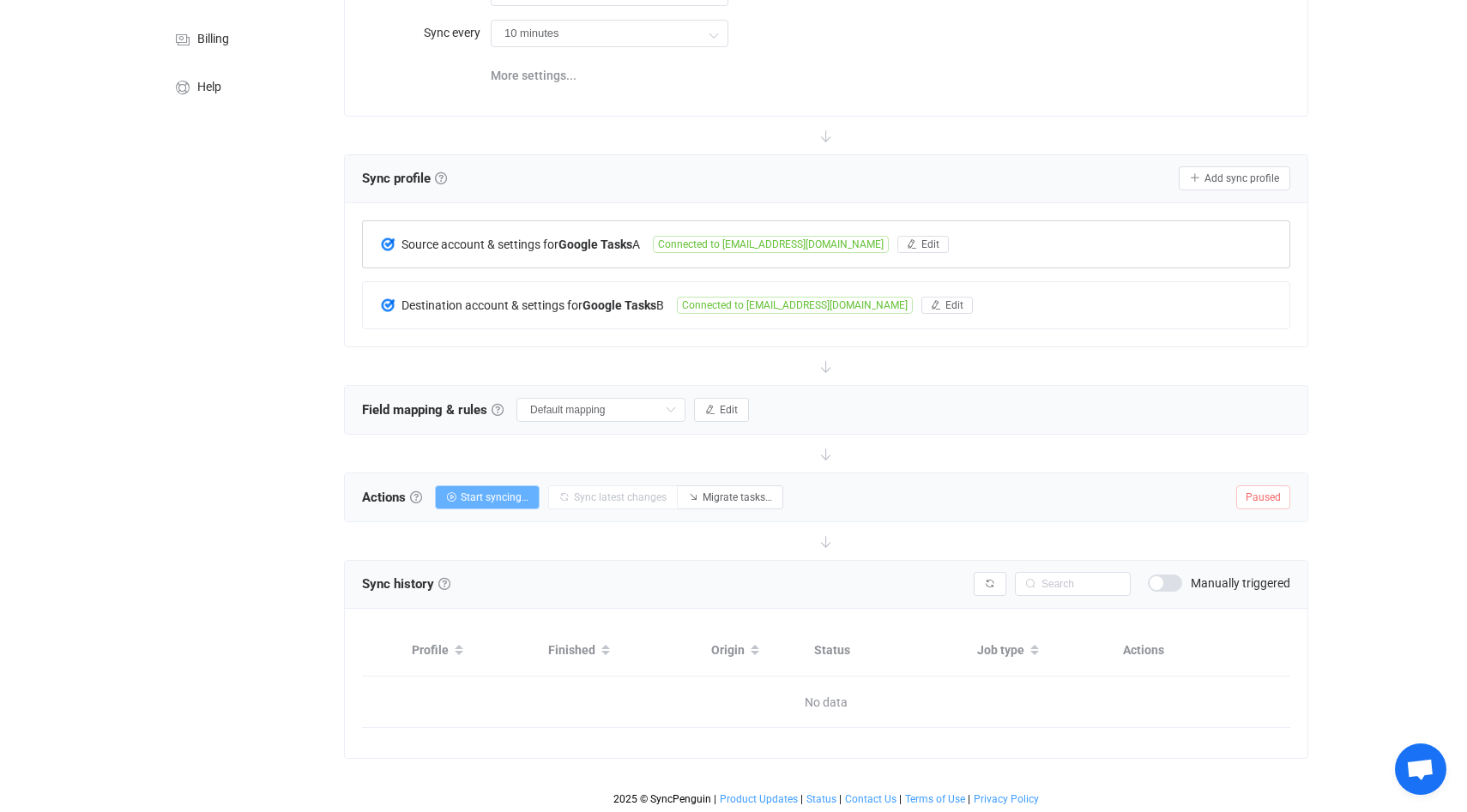
click at [508, 496] on span "Start syncing…" at bounding box center [494, 497] width 68 height 12
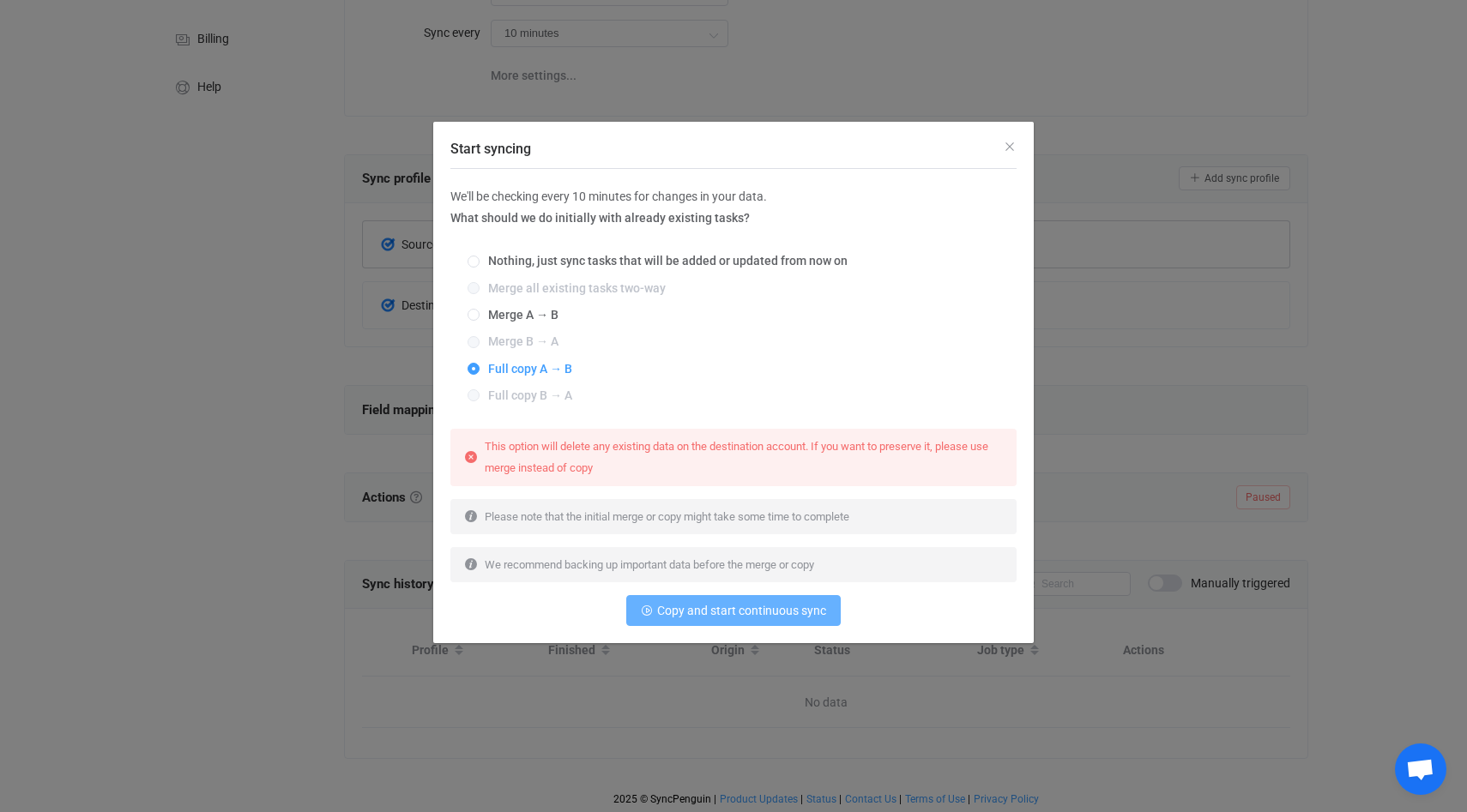
click at [736, 619] on button "Copy and start continuous sync" at bounding box center [734, 609] width 215 height 31
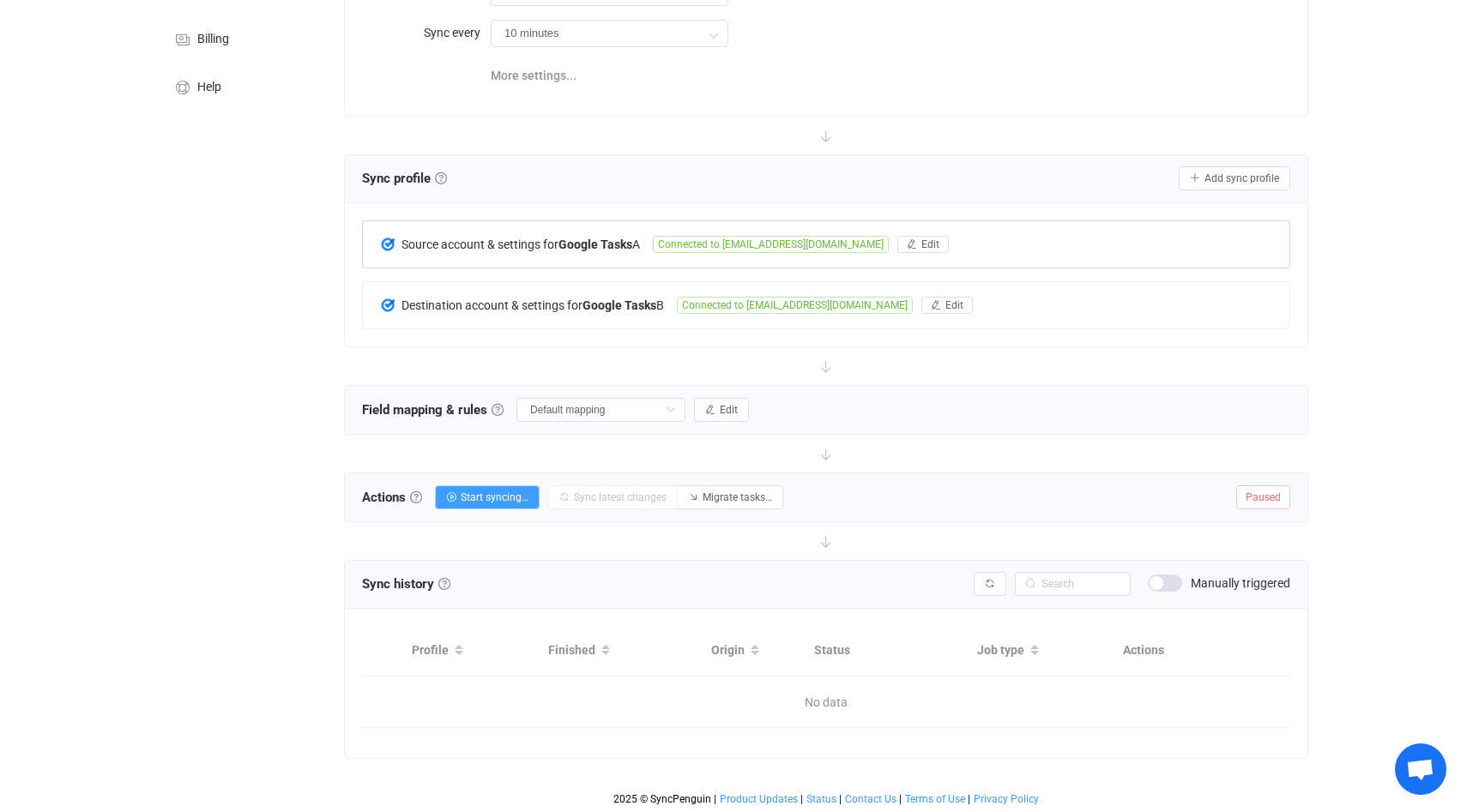
click at [1249, 496] on span "Paused" at bounding box center [1263, 497] width 54 height 24
click at [478, 500] on span "Start syncing…" at bounding box center [494, 497] width 68 height 12
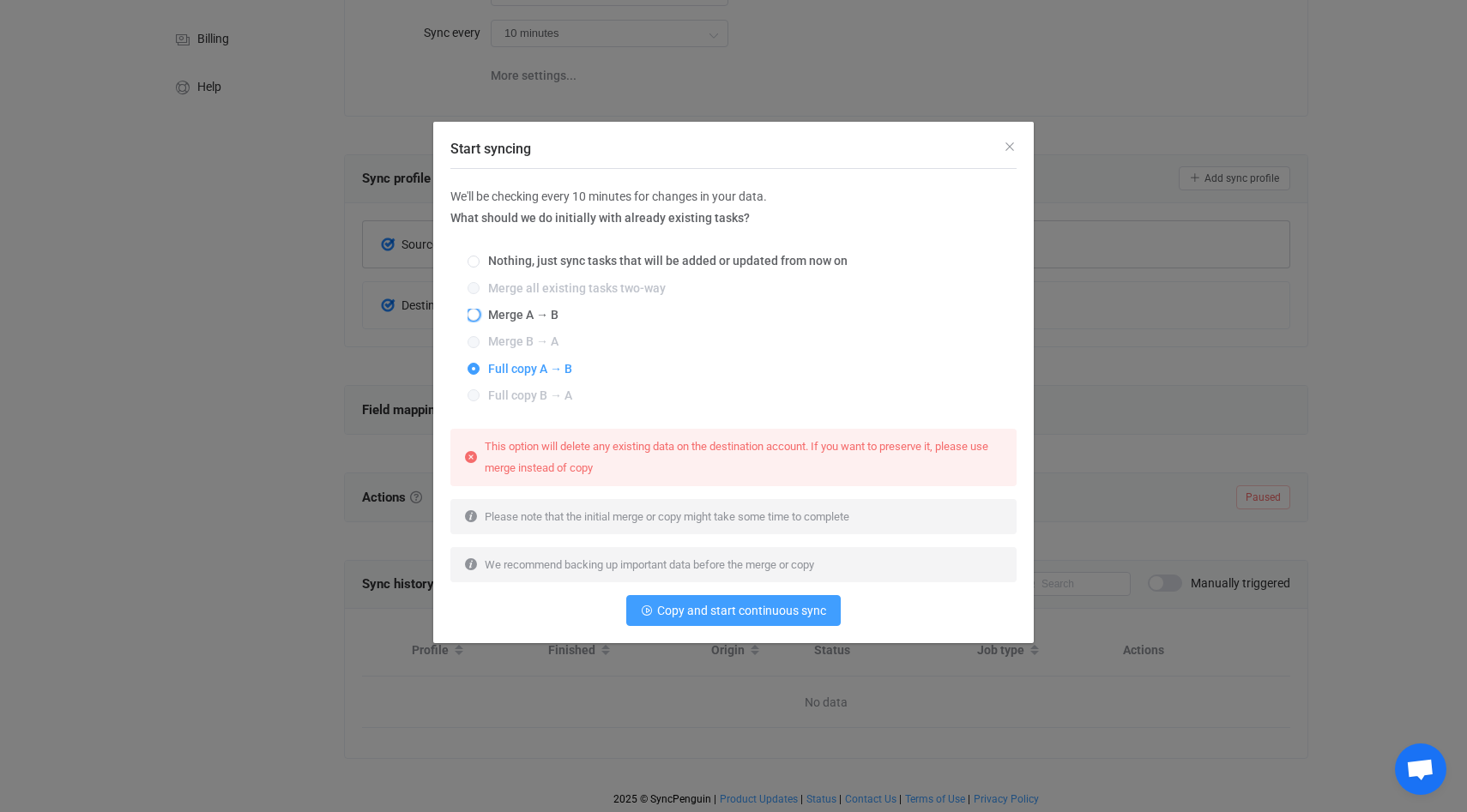
click at [479, 315] on span "Merge A → B" at bounding box center [518, 315] width 79 height 14
click at [479, 315] on input "Merge A → B" at bounding box center [473, 315] width 12 height 14
radio input "true"
radio input "false"
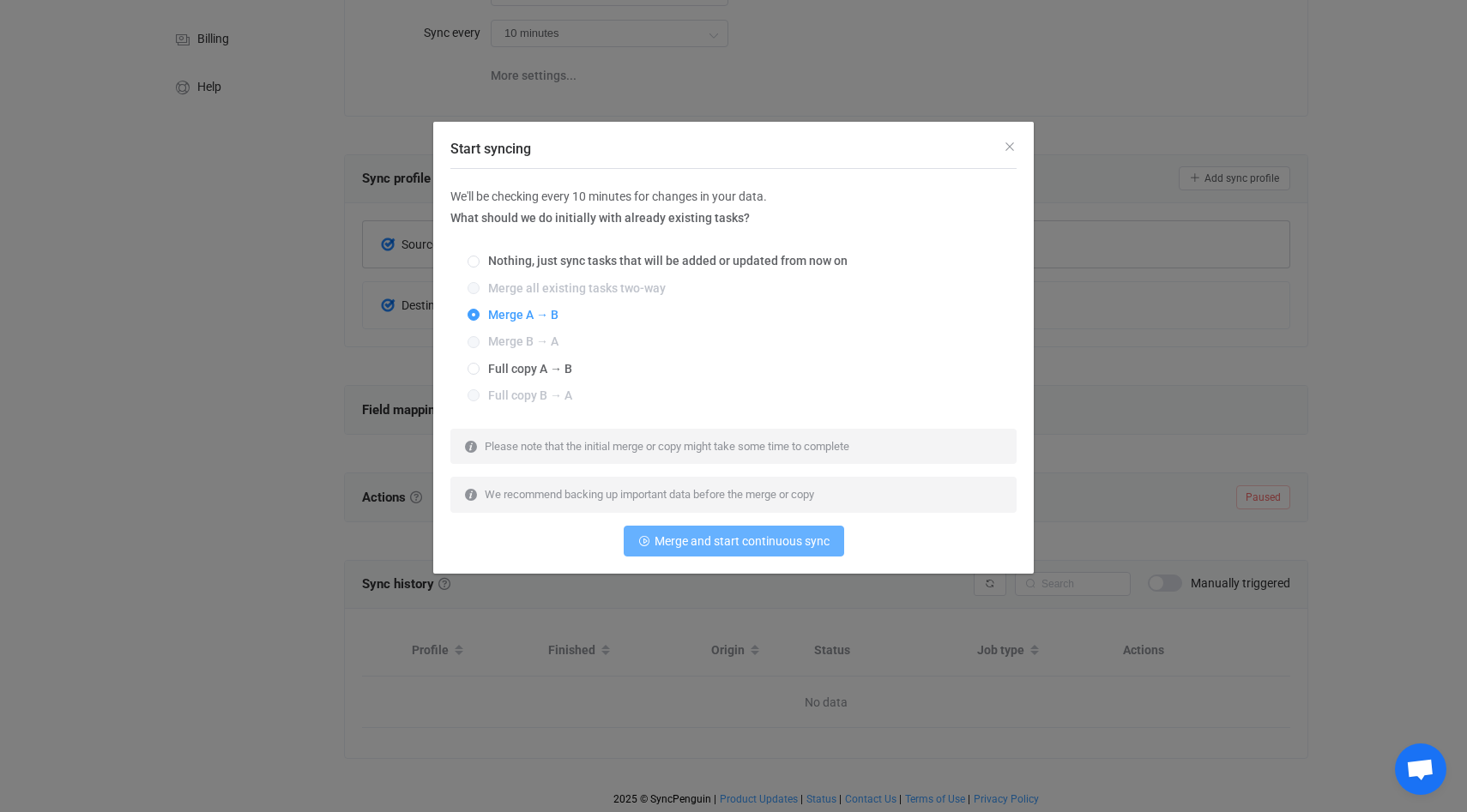
click at [712, 539] on span "Merge and start continuous sync" at bounding box center [741, 540] width 175 height 14
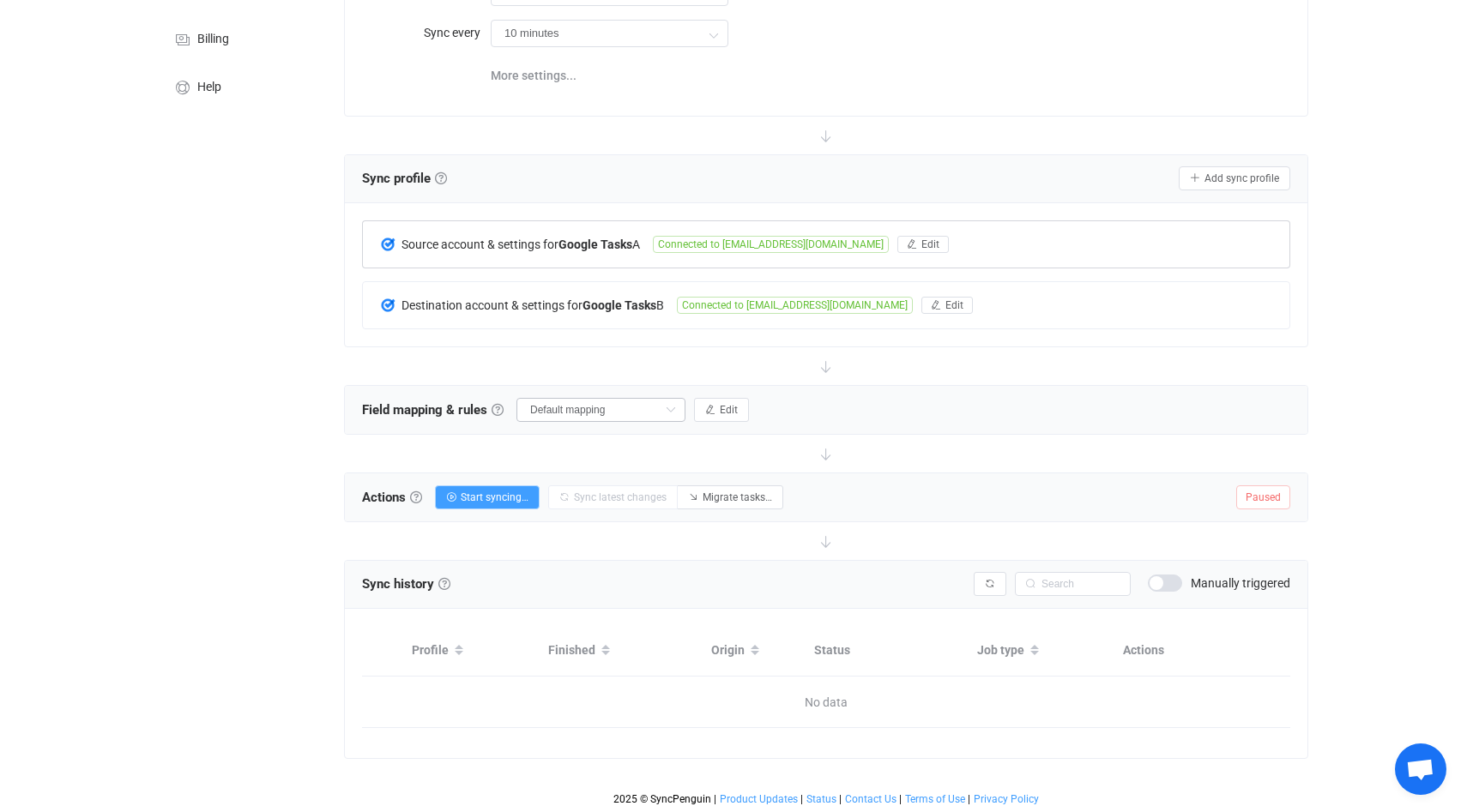
click at [659, 398] on icon at bounding box center [670, 410] width 21 height 24
click at [615, 480] on span "Default mapping" at bounding box center [583, 475] width 91 height 29
click at [700, 412] on button "Edit" at bounding box center [721, 410] width 55 height 24
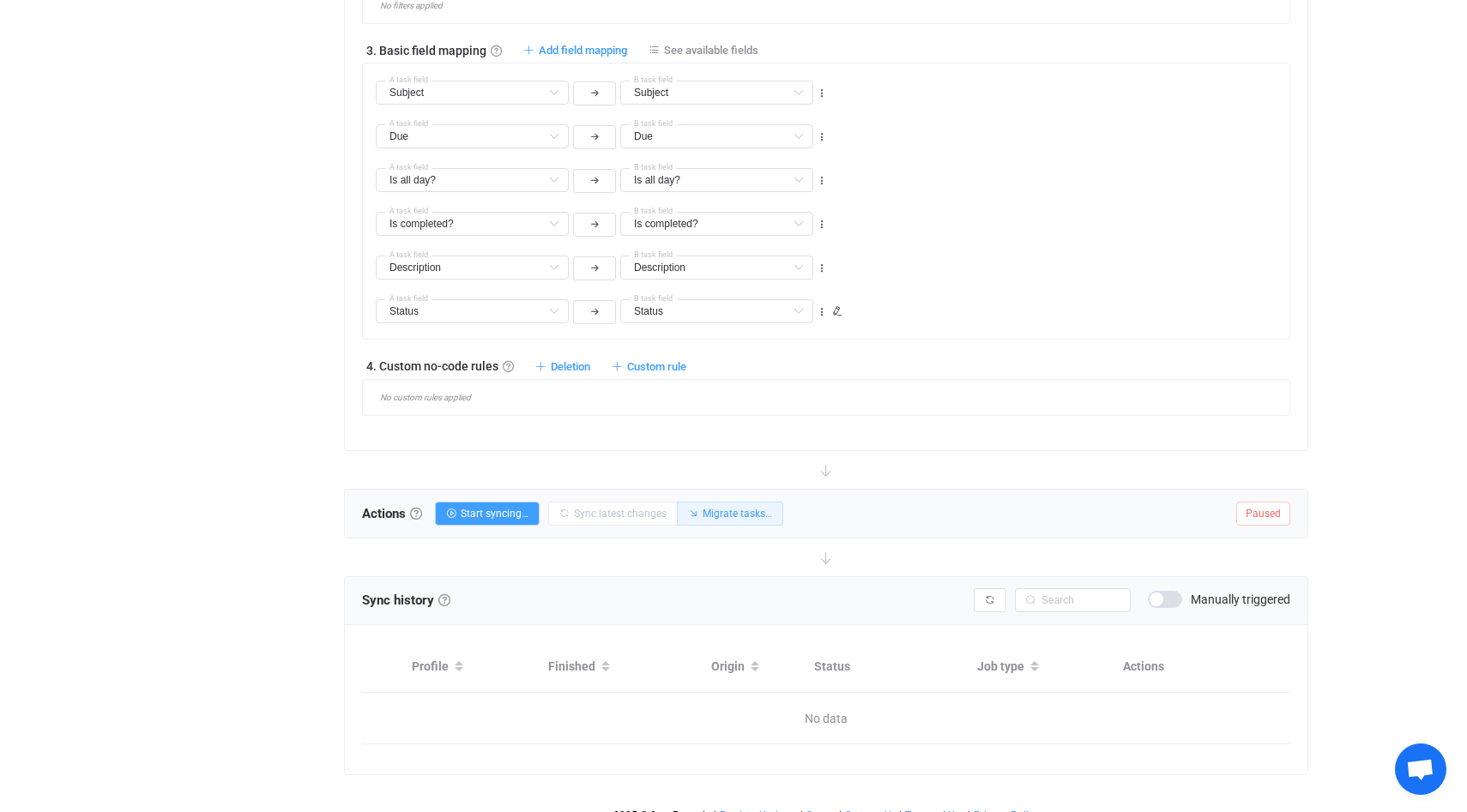
scroll to position [894, 0]
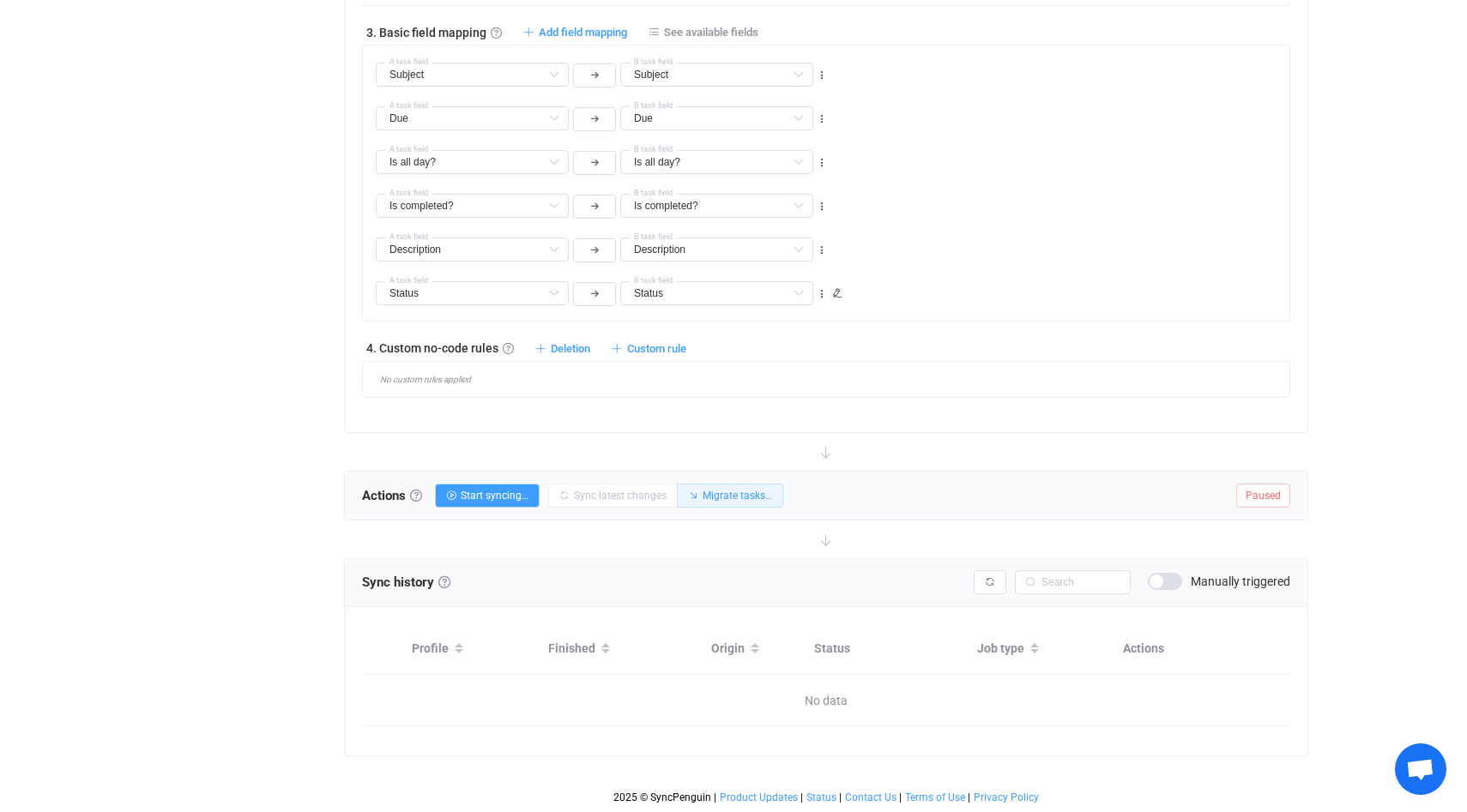
click at [748, 499] on span "Migrate tasks…" at bounding box center [737, 495] width 69 height 12
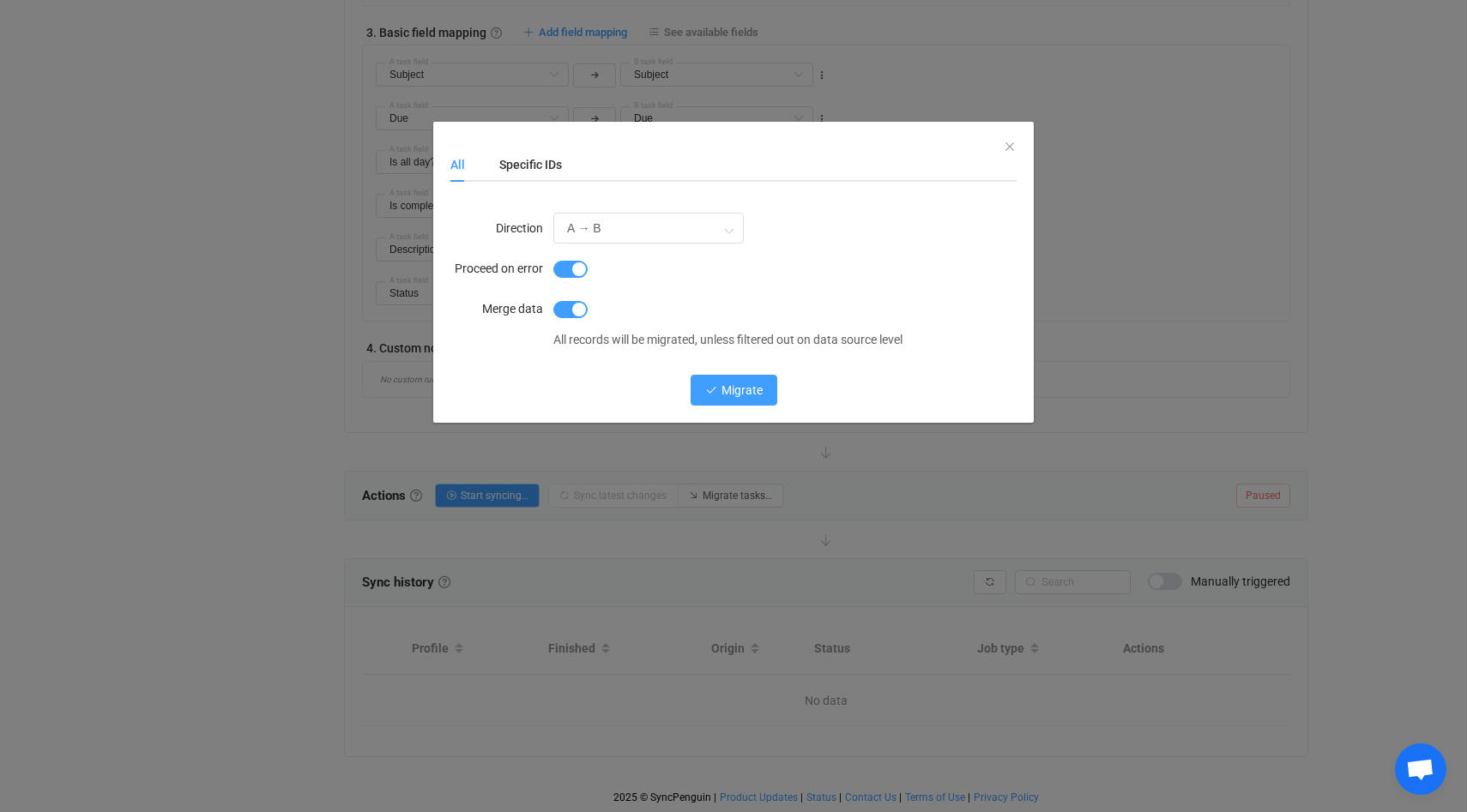
click at [719, 390] on button "Migrate" at bounding box center [733, 389] width 87 height 31
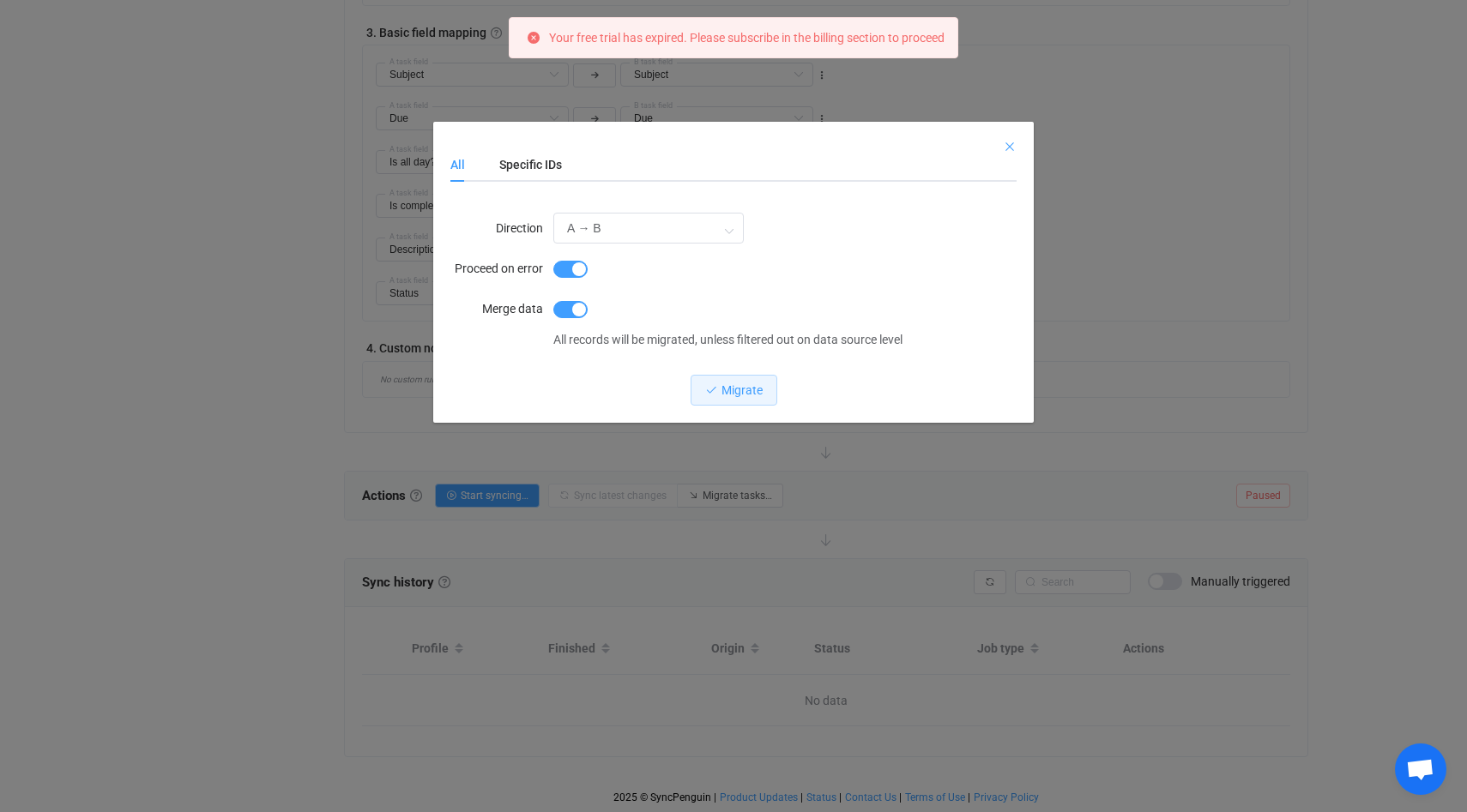
click at [1014, 145] on icon "Close" at bounding box center [1009, 147] width 14 height 14
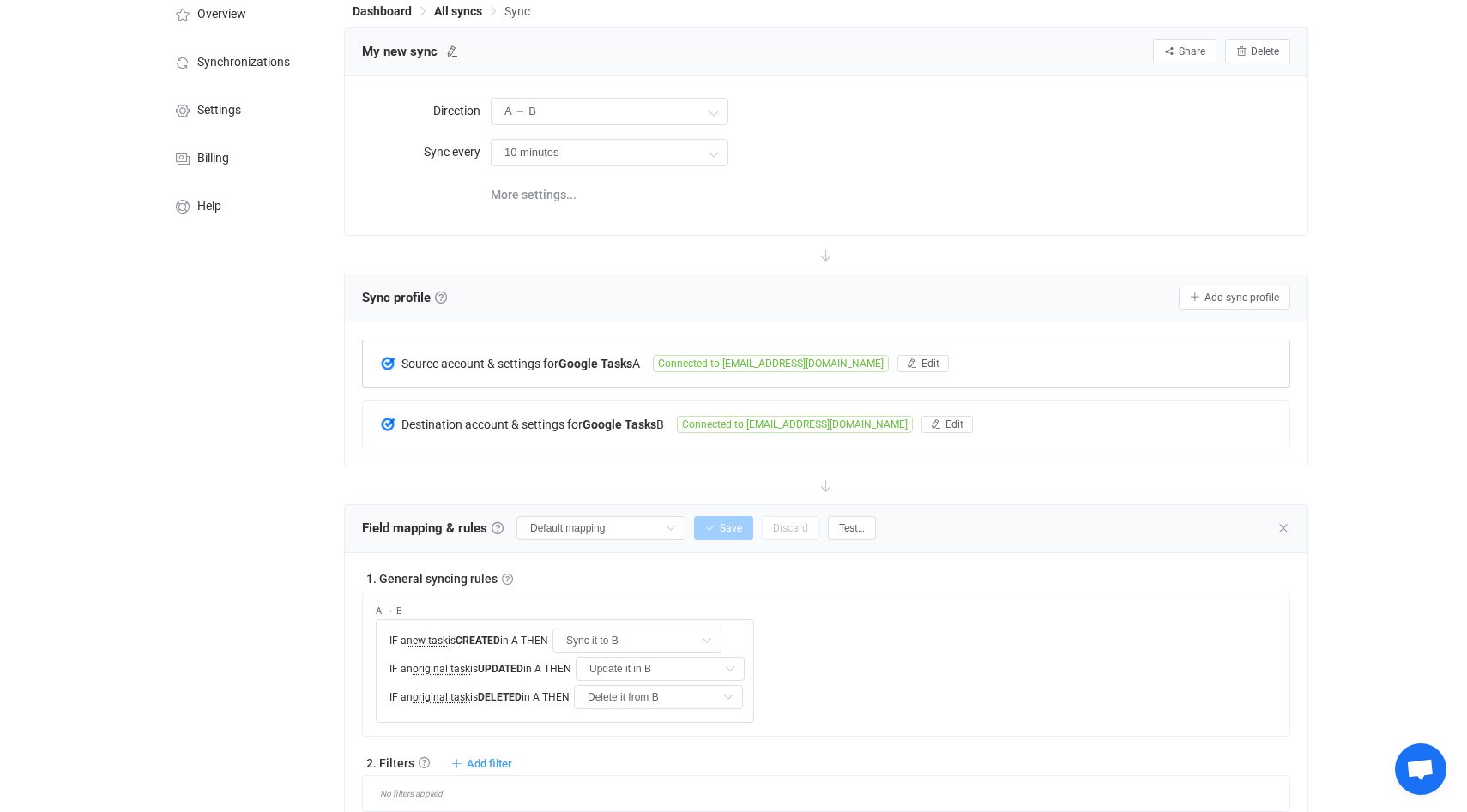
scroll to position [0, 0]
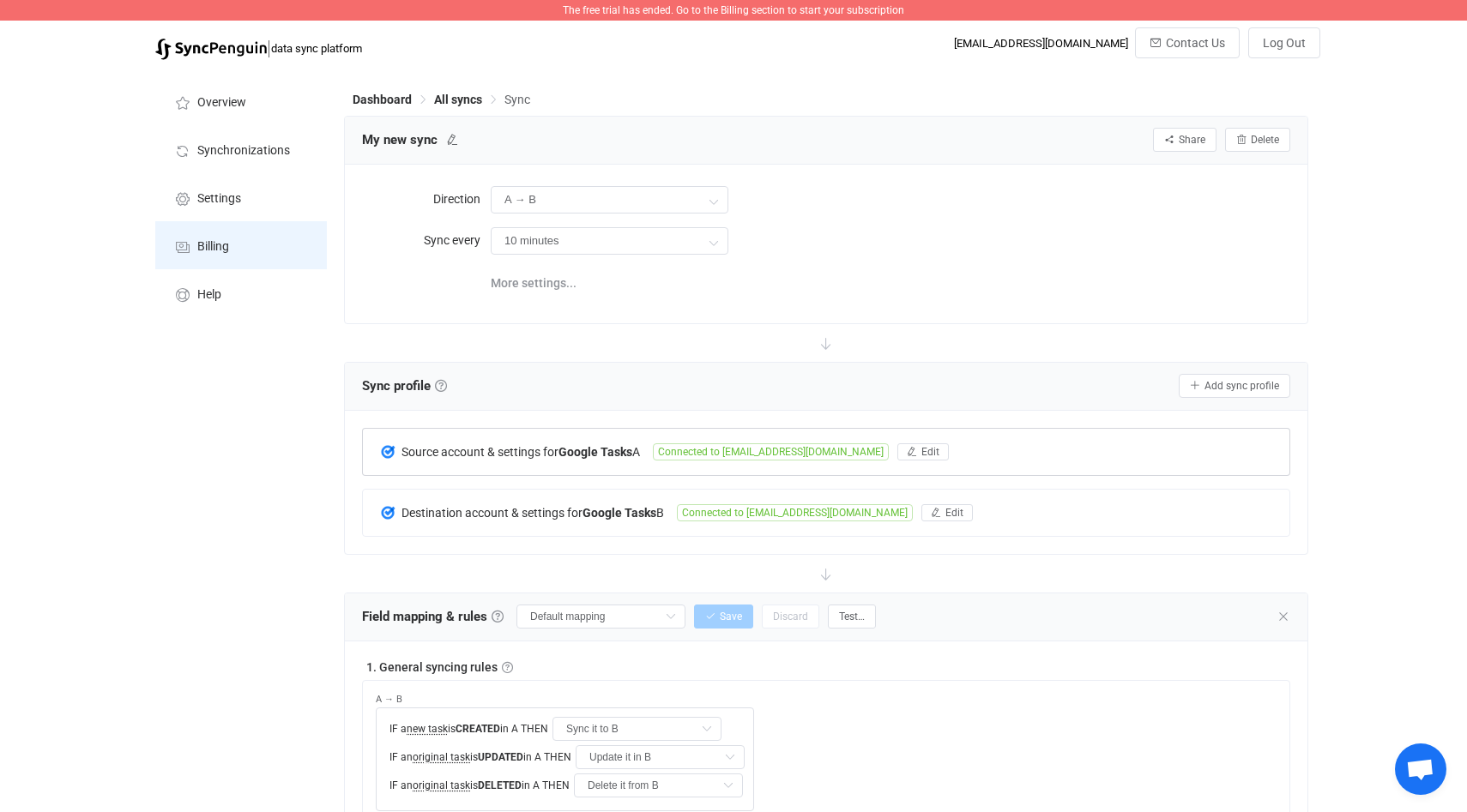
click at [231, 239] on li "Billing" at bounding box center [241, 245] width 172 height 48
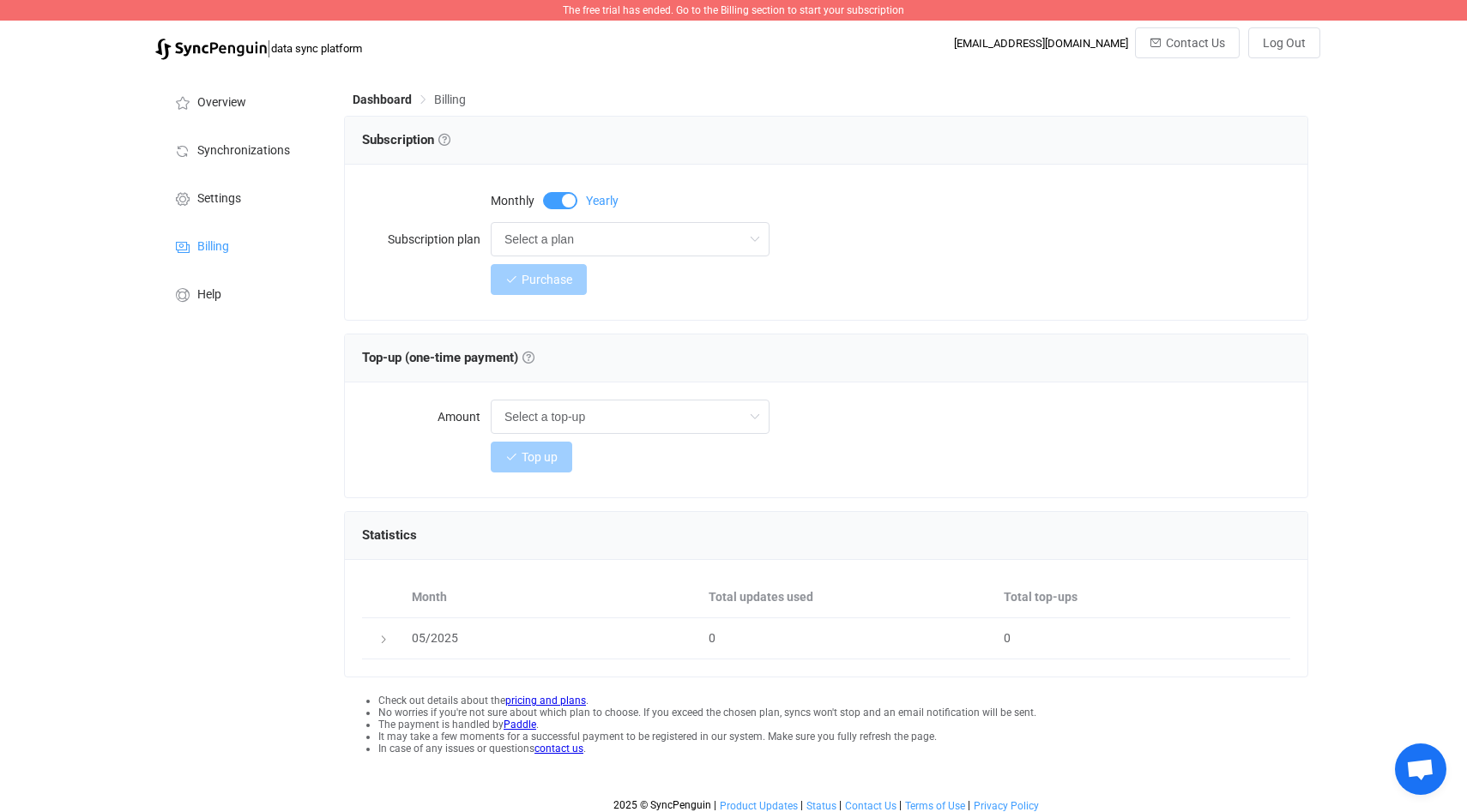
click at [567, 197] on span at bounding box center [559, 201] width 35 height 17
click at [558, 232] on input "Select a plan" at bounding box center [629, 239] width 279 height 35
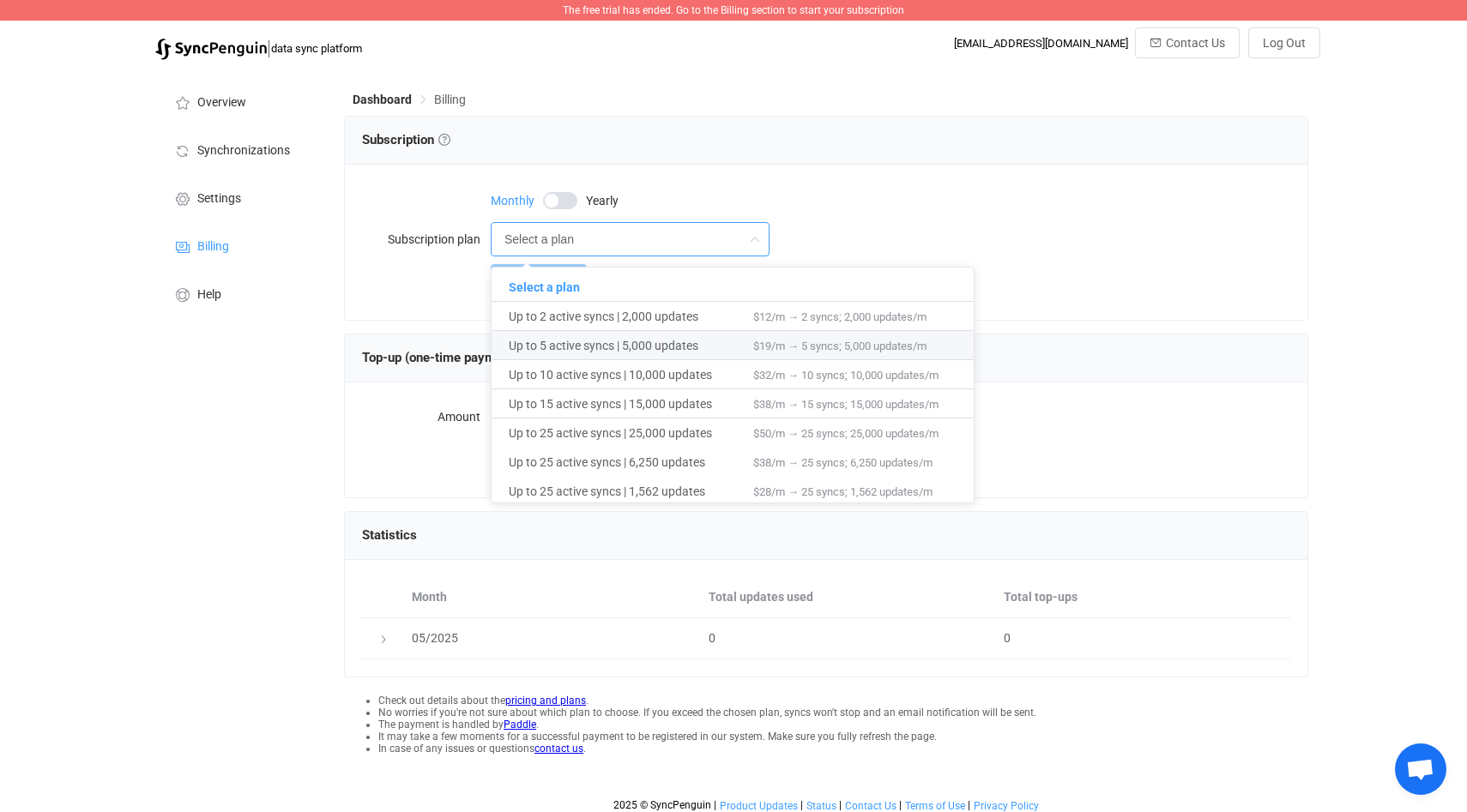
click at [457, 277] on div "Purchase" at bounding box center [826, 279] width 928 height 35
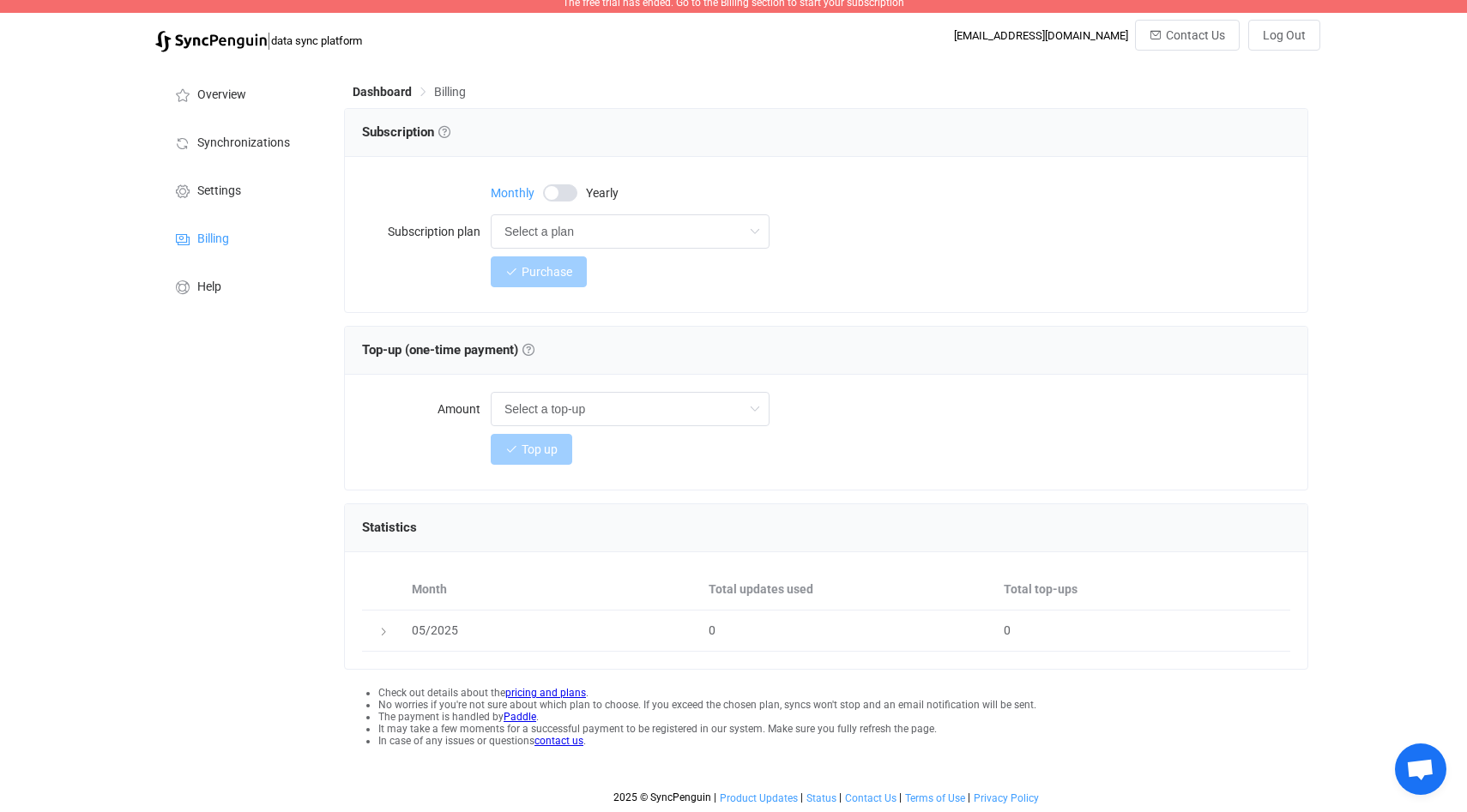
scroll to position [8, 0]
click at [228, 99] on span "Overview" at bounding box center [221, 94] width 49 height 14
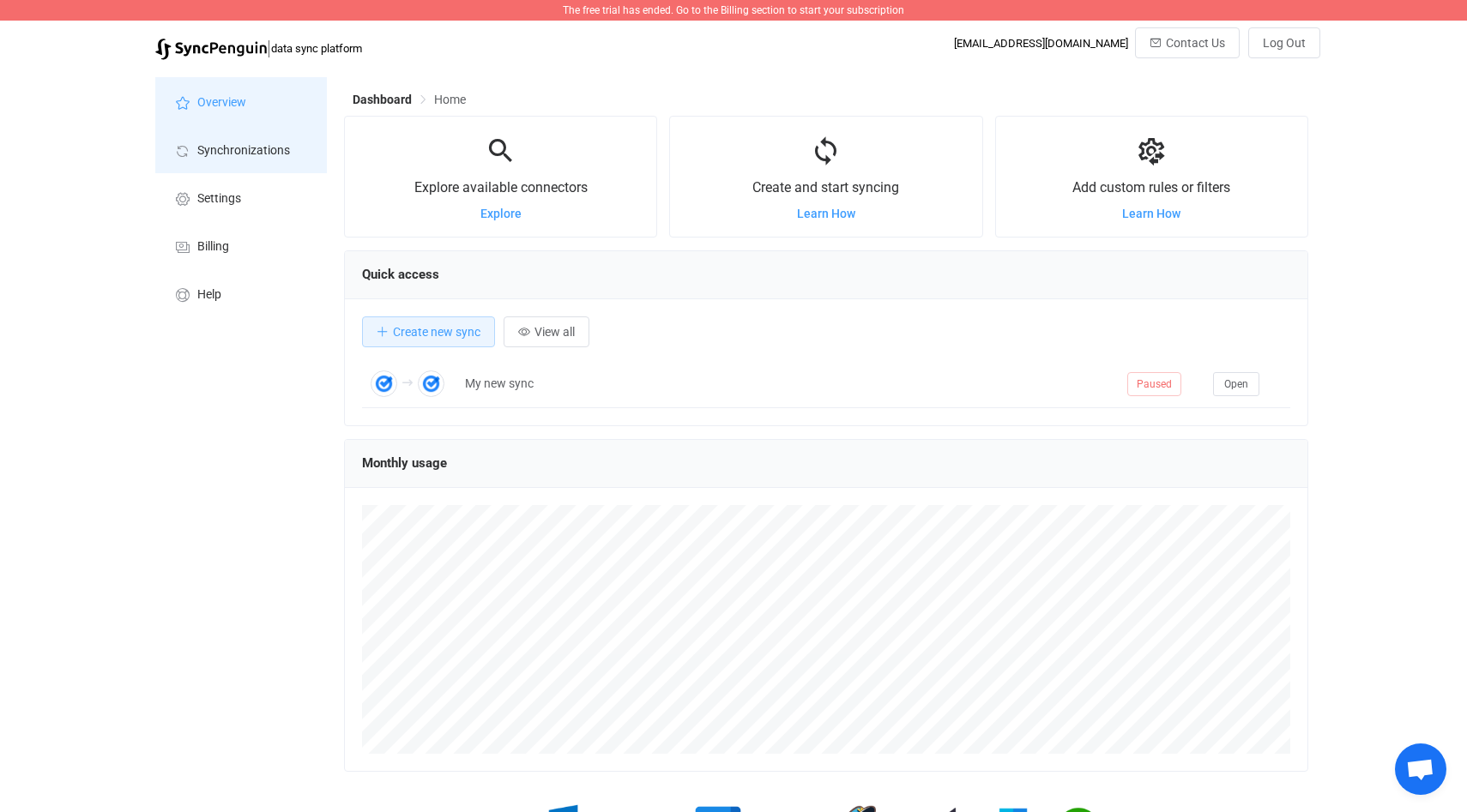
scroll to position [332, 964]
click at [241, 147] on span "Synchronizations" at bounding box center [243, 150] width 92 height 14
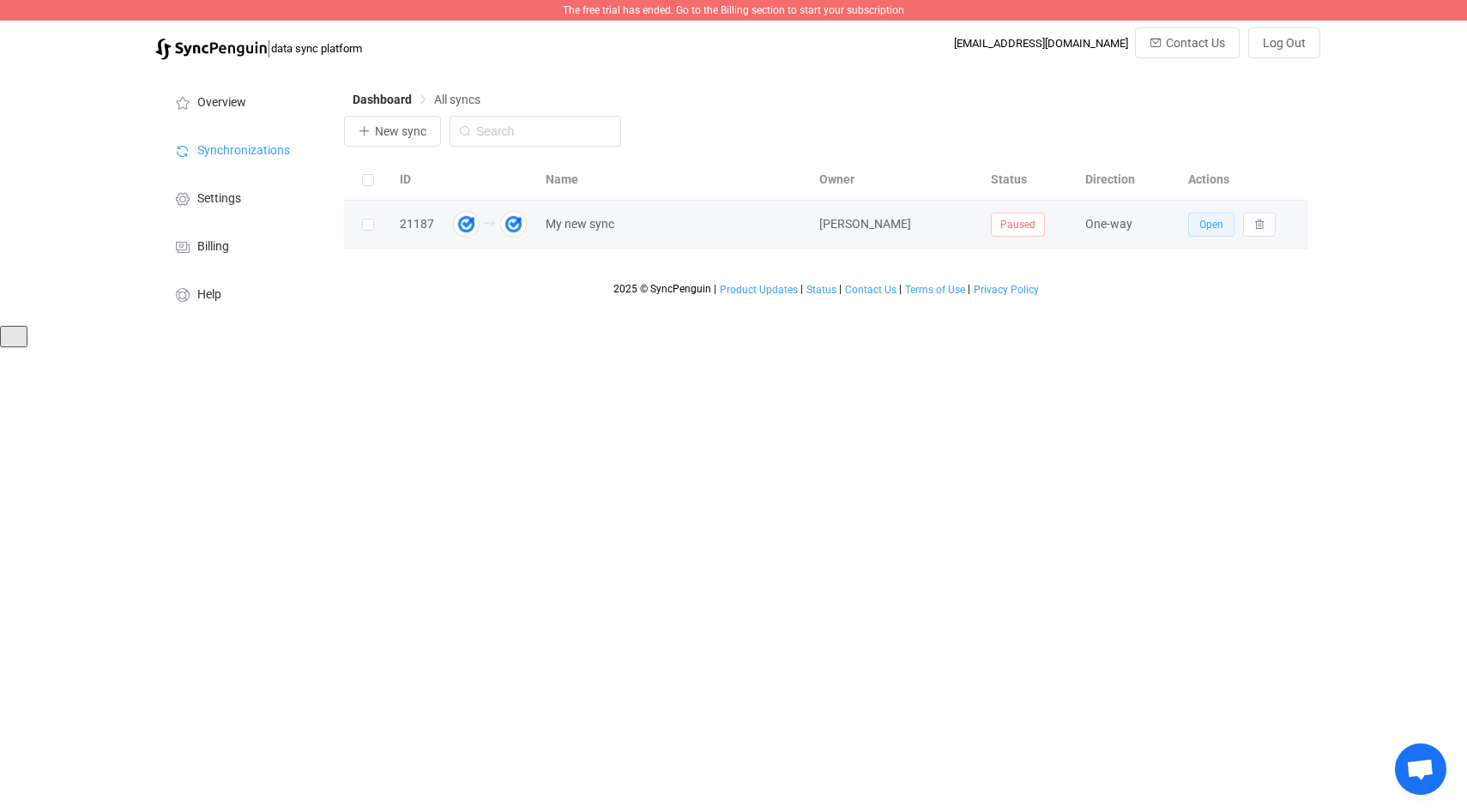
click at [1219, 222] on span "Open" at bounding box center [1211, 224] width 24 height 12
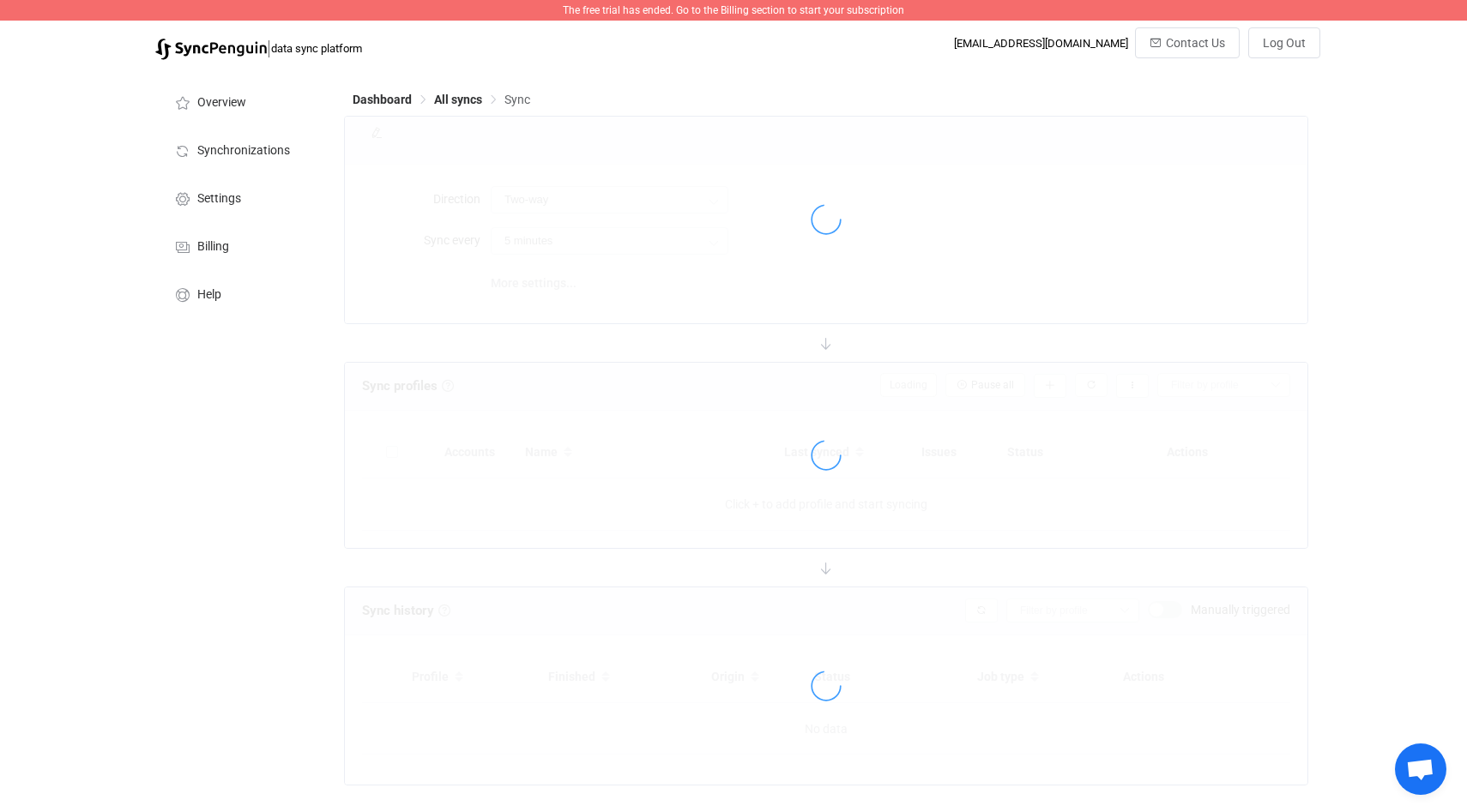
type input "A → B"
type input "10 minutes"
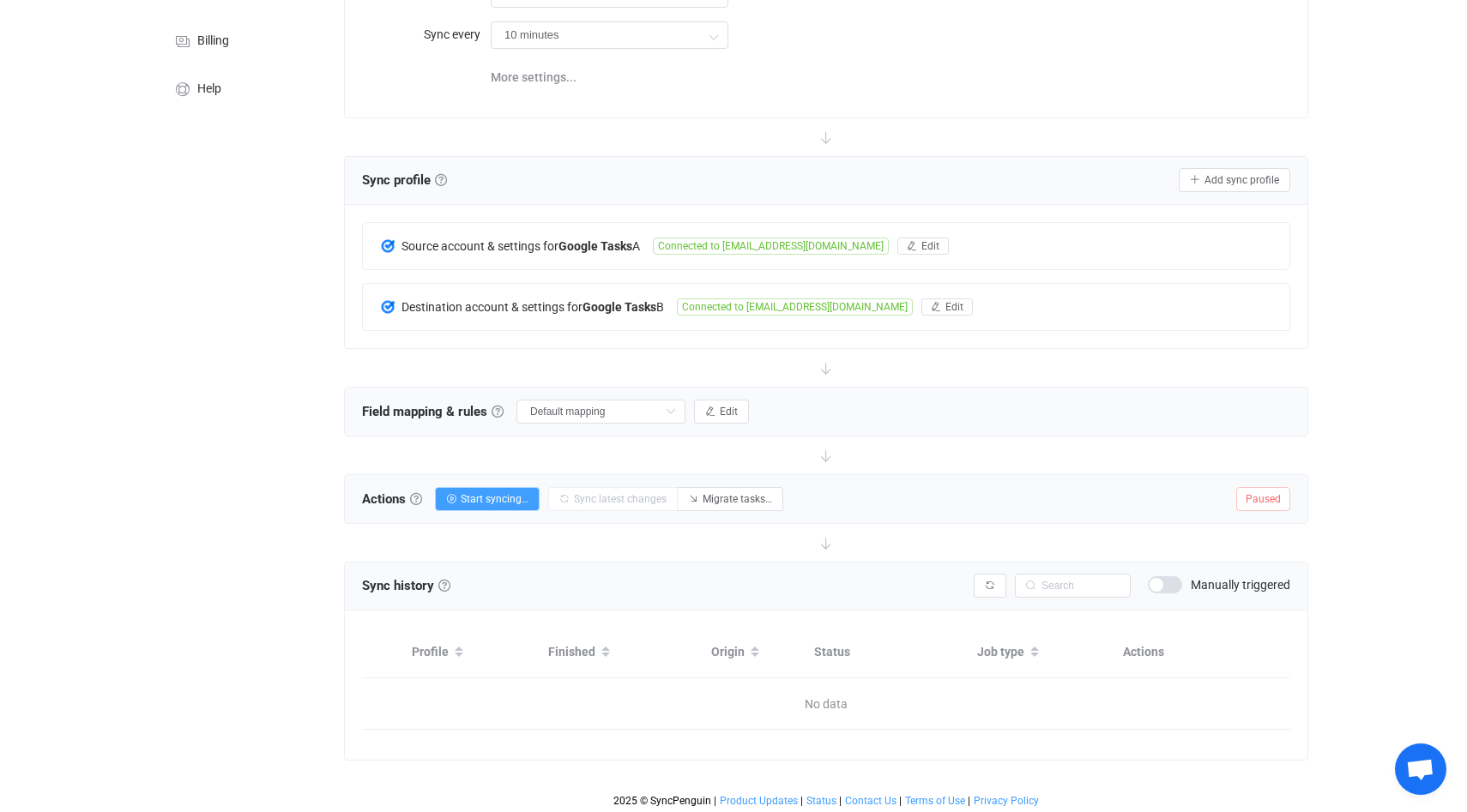
scroll to position [207, 0]
click at [503, 491] on span "Start syncing…" at bounding box center [494, 497] width 68 height 12
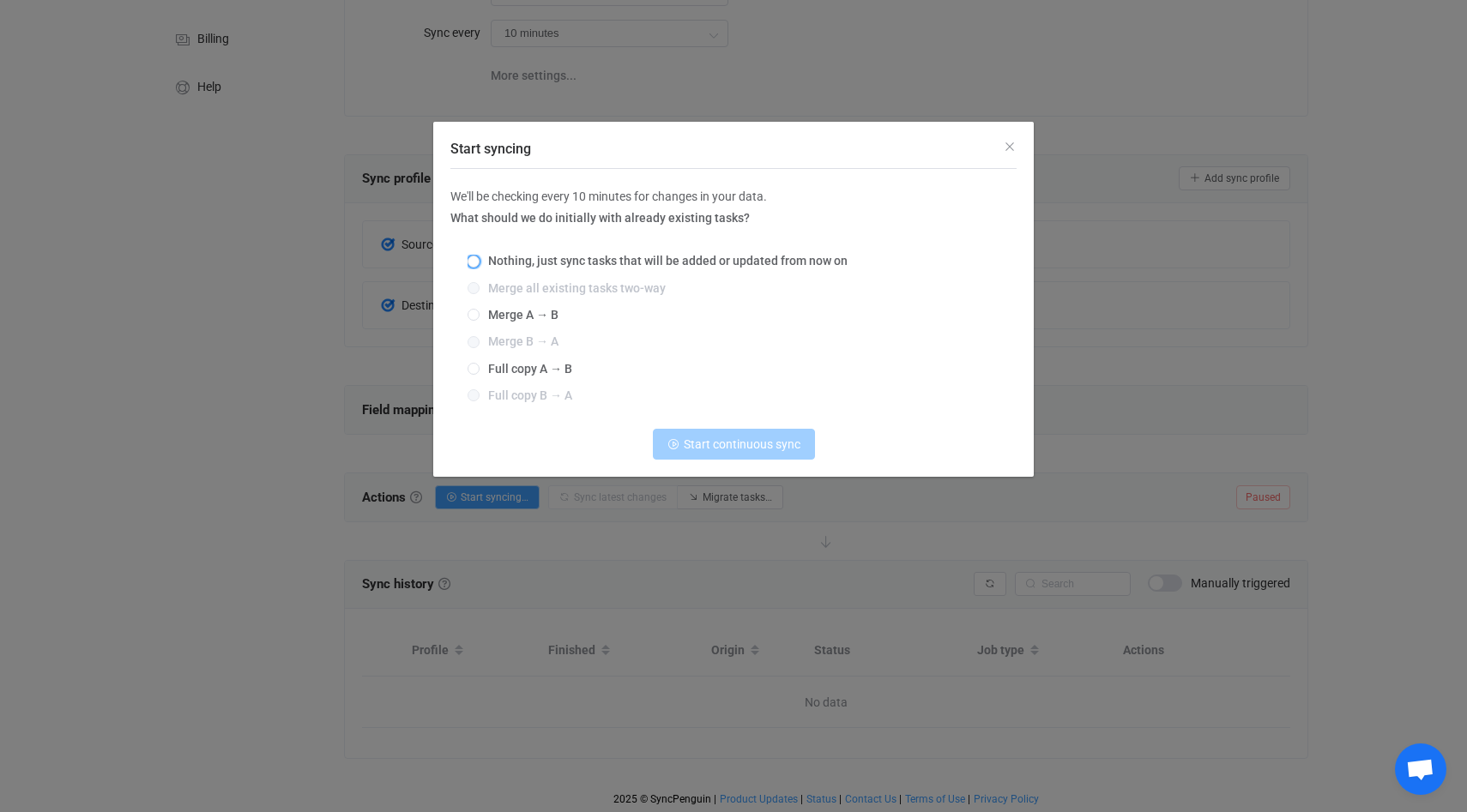
click at [481, 264] on span "Nothing, just sync tasks that will be added or updated from now on" at bounding box center [663, 260] width 368 height 14
click at [479, 264] on input "Nothing, just sync tasks that will be added or updated from now on" at bounding box center [473, 262] width 12 height 14
radio input "true"
click at [721, 441] on span "Start continuous sync" at bounding box center [741, 443] width 117 height 14
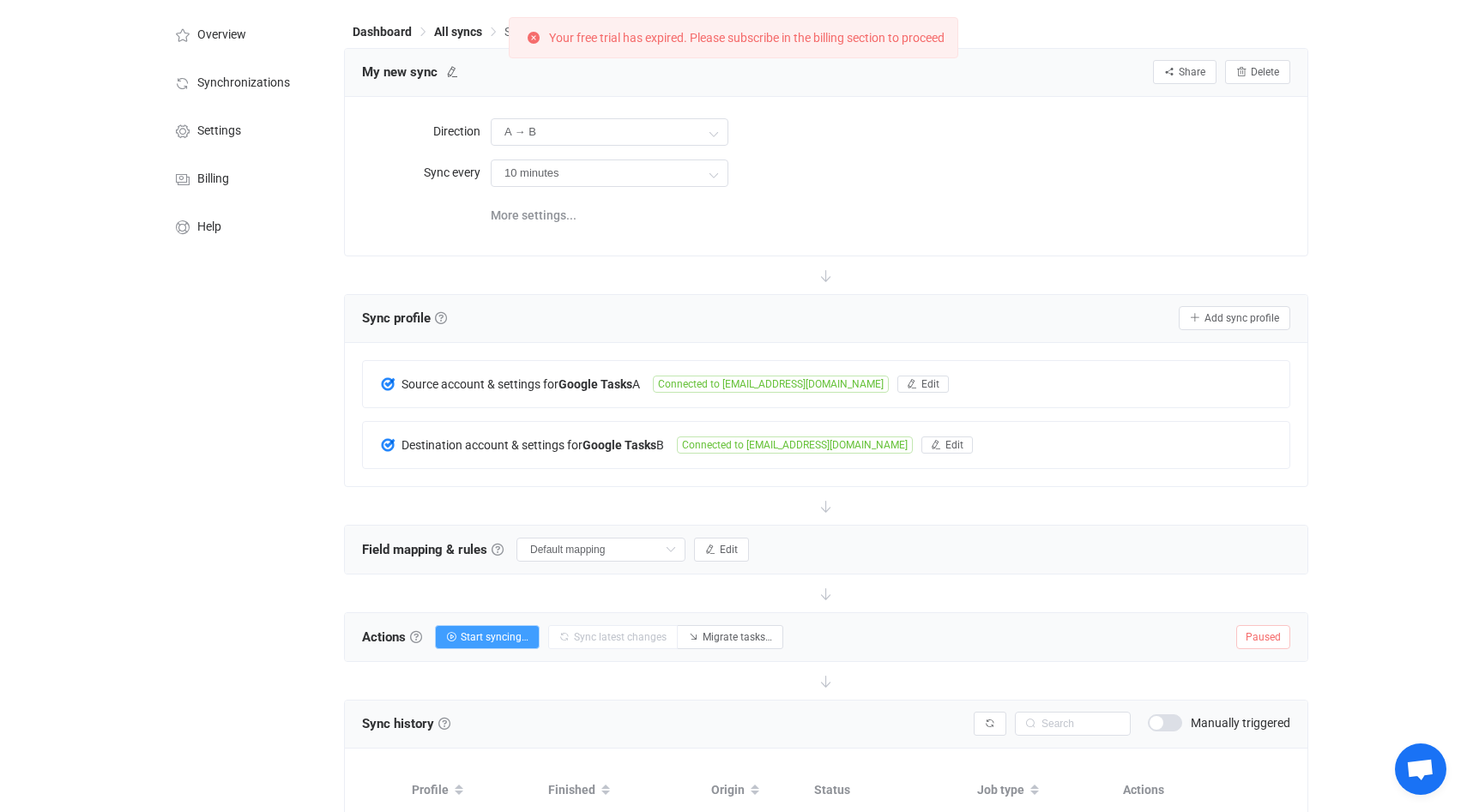
scroll to position [0, 0]
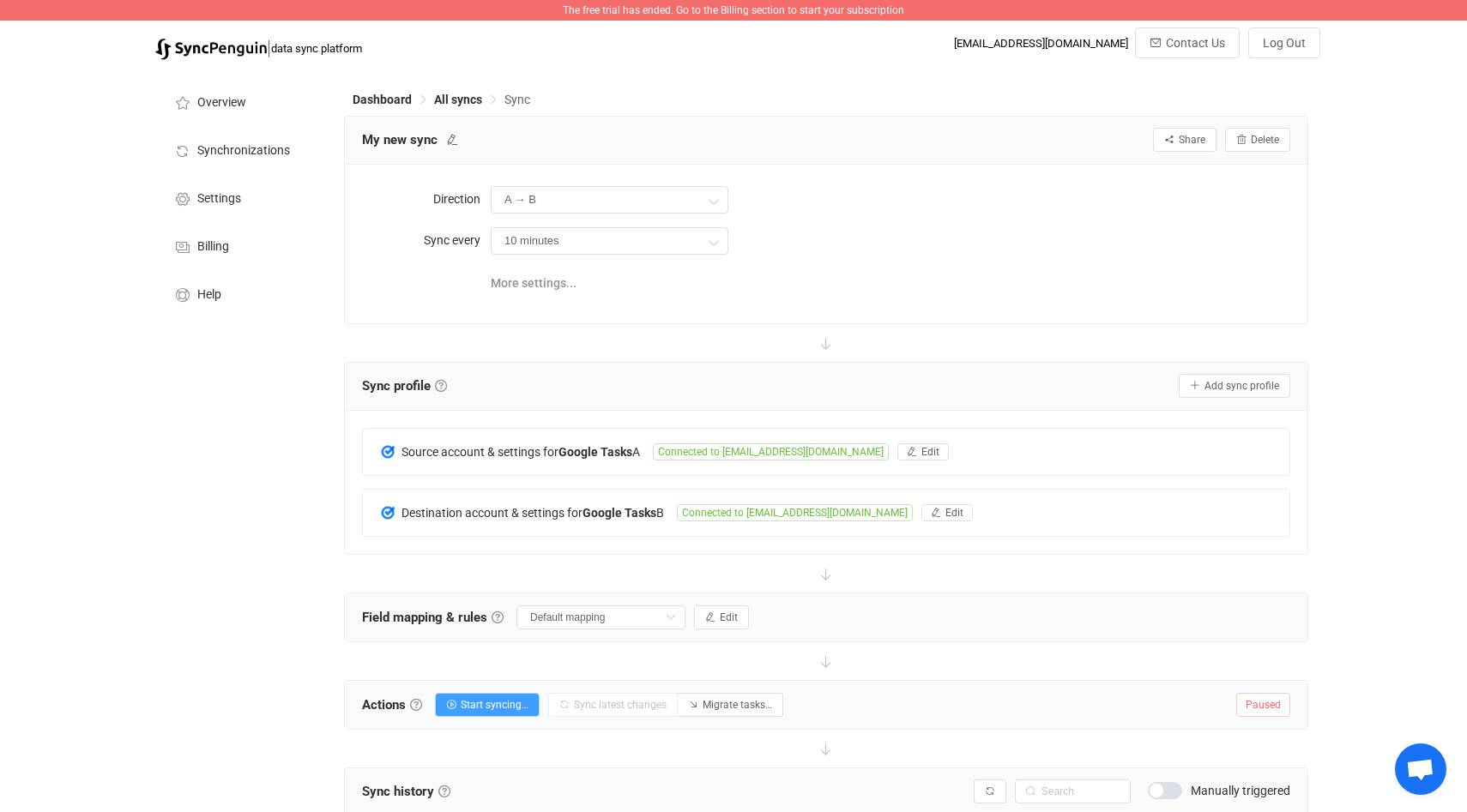
click at [726, 10] on span "The free trial has ended. Go to the Billing section to start your subscription" at bounding box center [734, 10] width 342 height 12
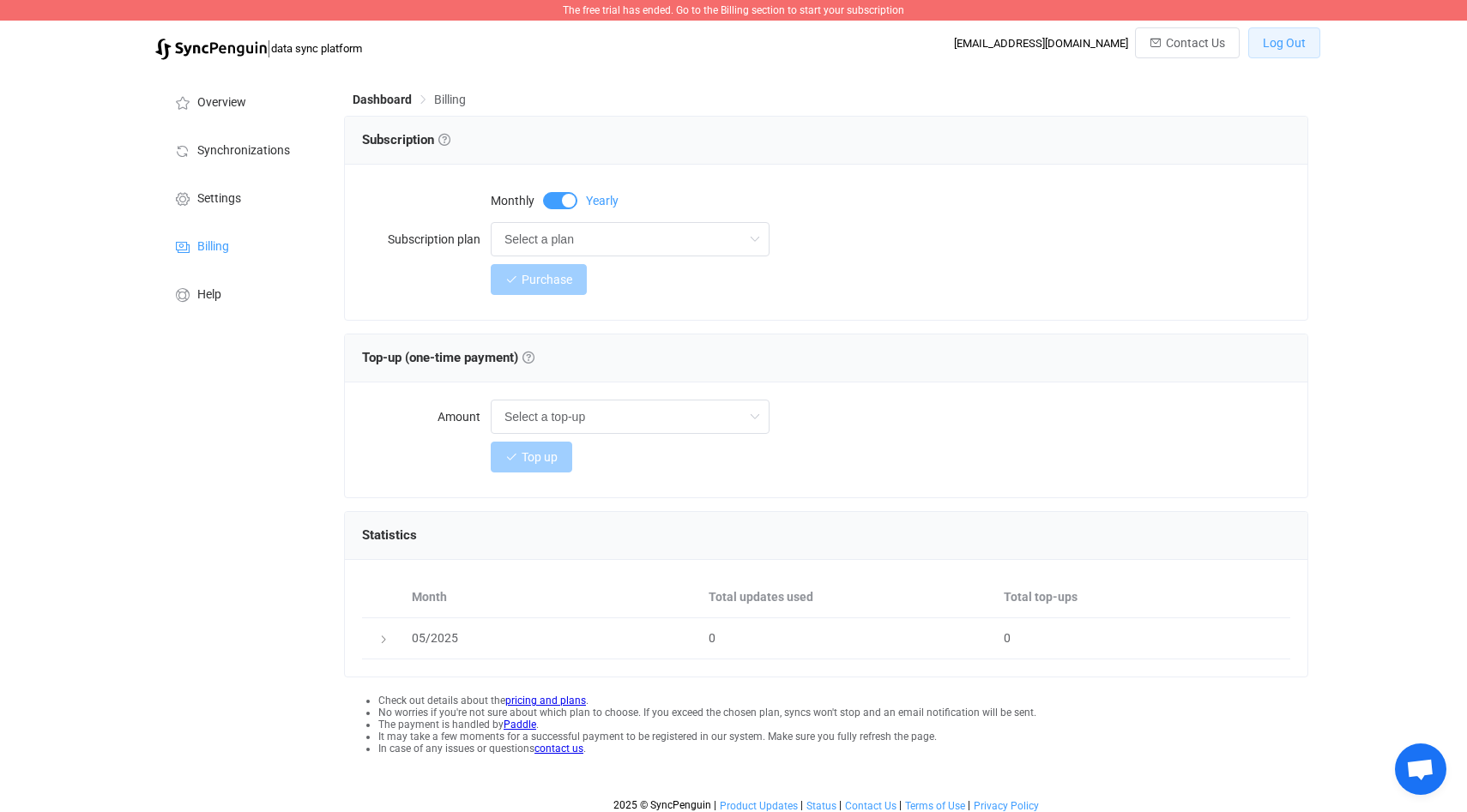
click at [1268, 49] on span "Log Out" at bounding box center [1284, 43] width 43 height 14
